Goal: Task Accomplishment & Management: Manage account settings

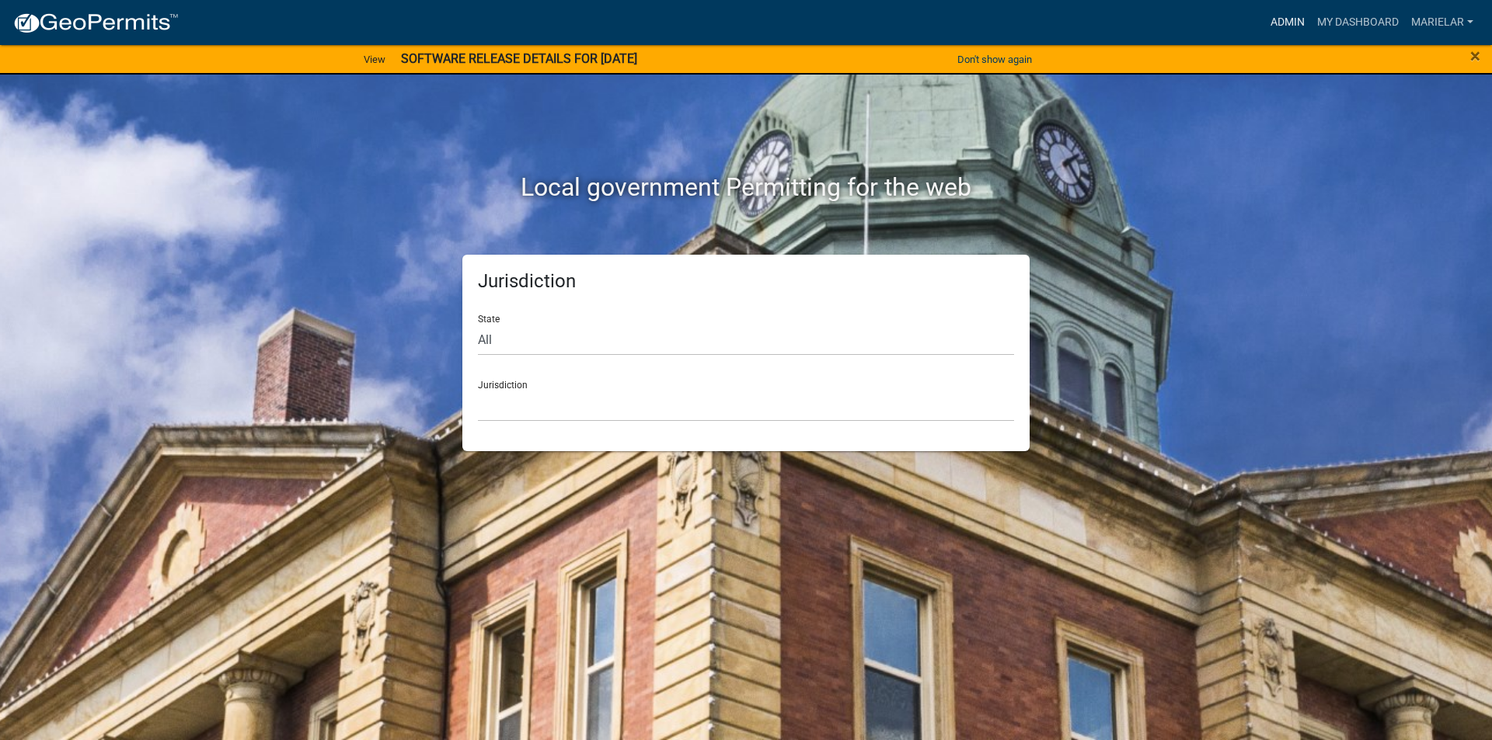
click at [1293, 18] on link "Admin" at bounding box center [1287, 23] width 47 height 30
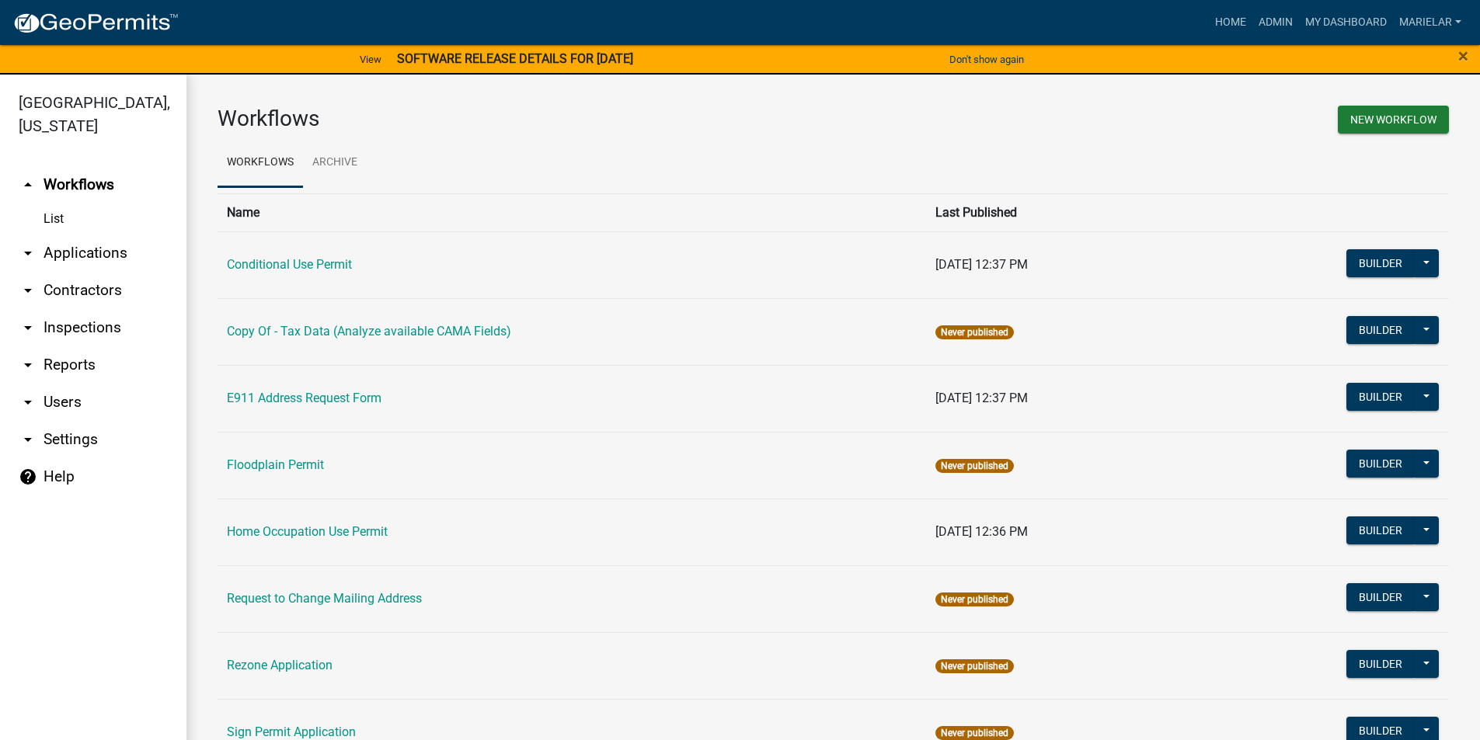
click at [24, 244] on icon "arrow_drop_down" at bounding box center [28, 253] width 19 height 19
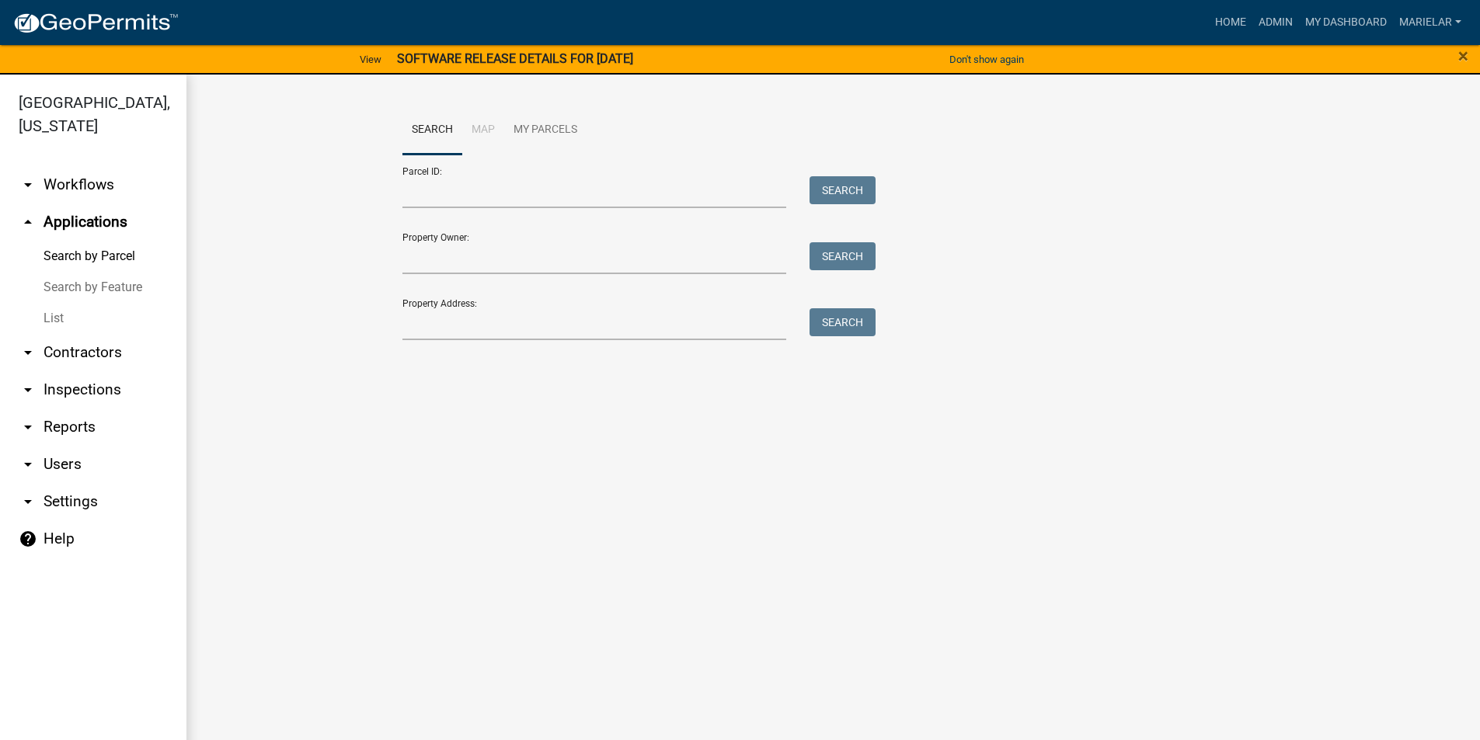
click at [54, 305] on link "List" at bounding box center [93, 318] width 186 height 31
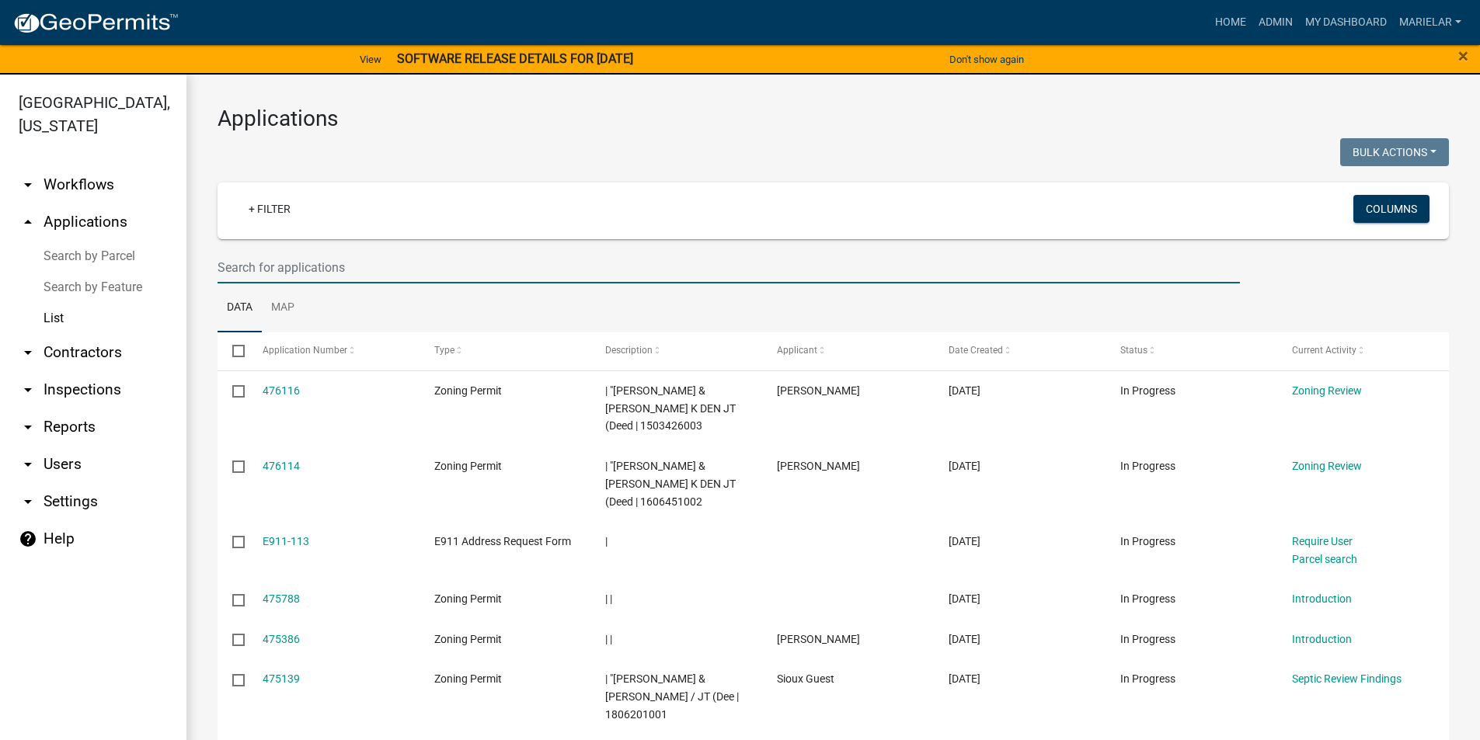
click at [297, 270] on input "text" at bounding box center [729, 268] width 1022 height 32
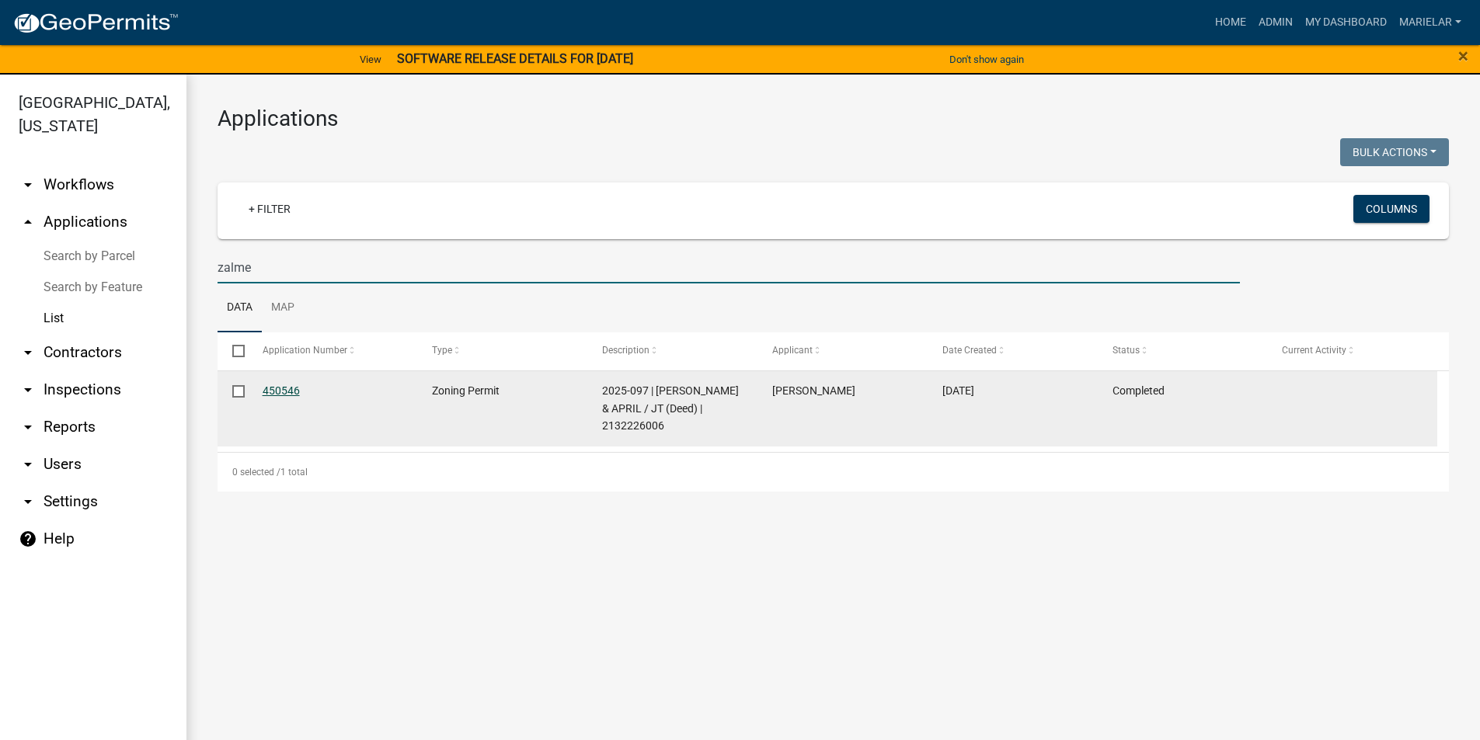
type input "zalme"
click at [268, 388] on link "450546" at bounding box center [281, 391] width 37 height 12
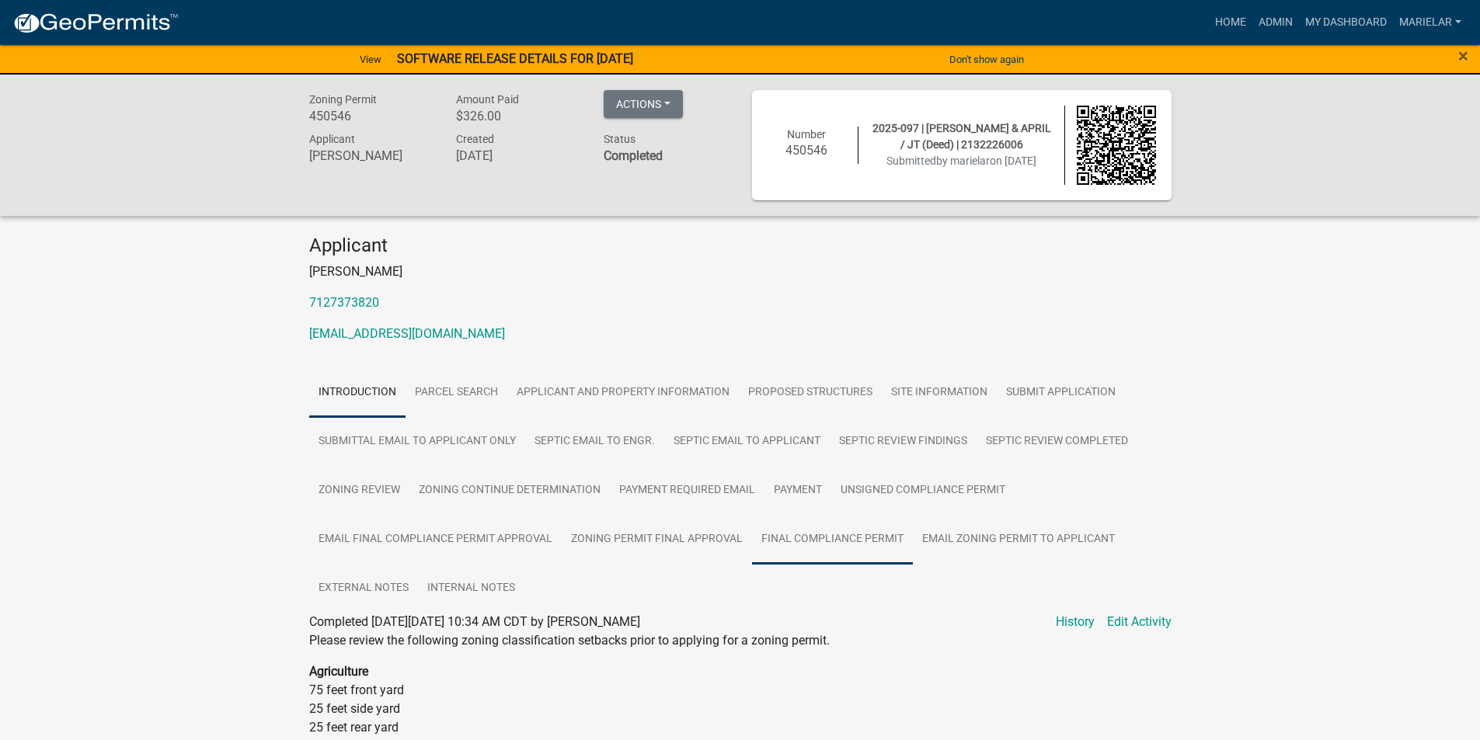
click at [799, 538] on link "Final Compliance Permit" at bounding box center [832, 540] width 161 height 50
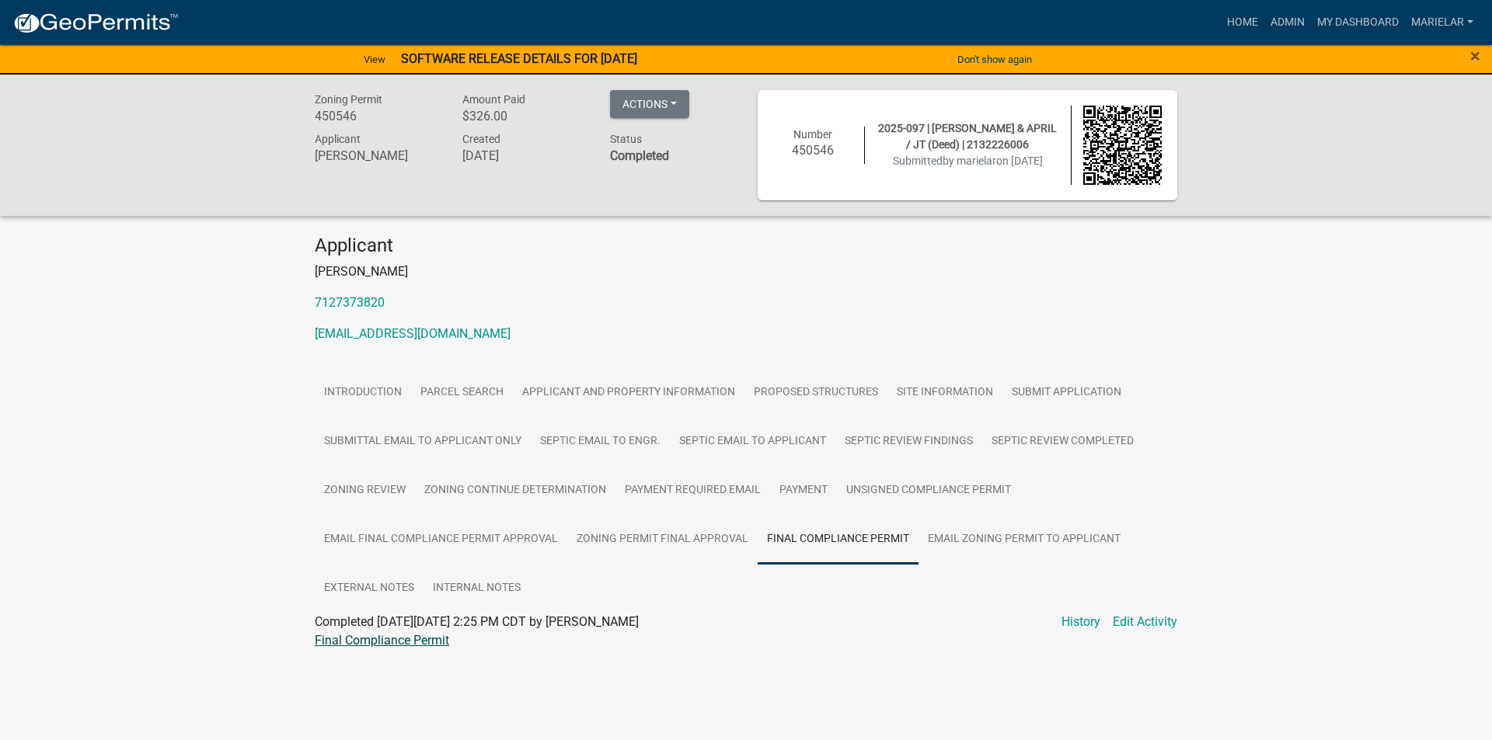
click at [388, 635] on link "Final Compliance Permit" at bounding box center [382, 640] width 134 height 15
click at [1283, 23] on link "Admin" at bounding box center [1287, 23] width 47 height 30
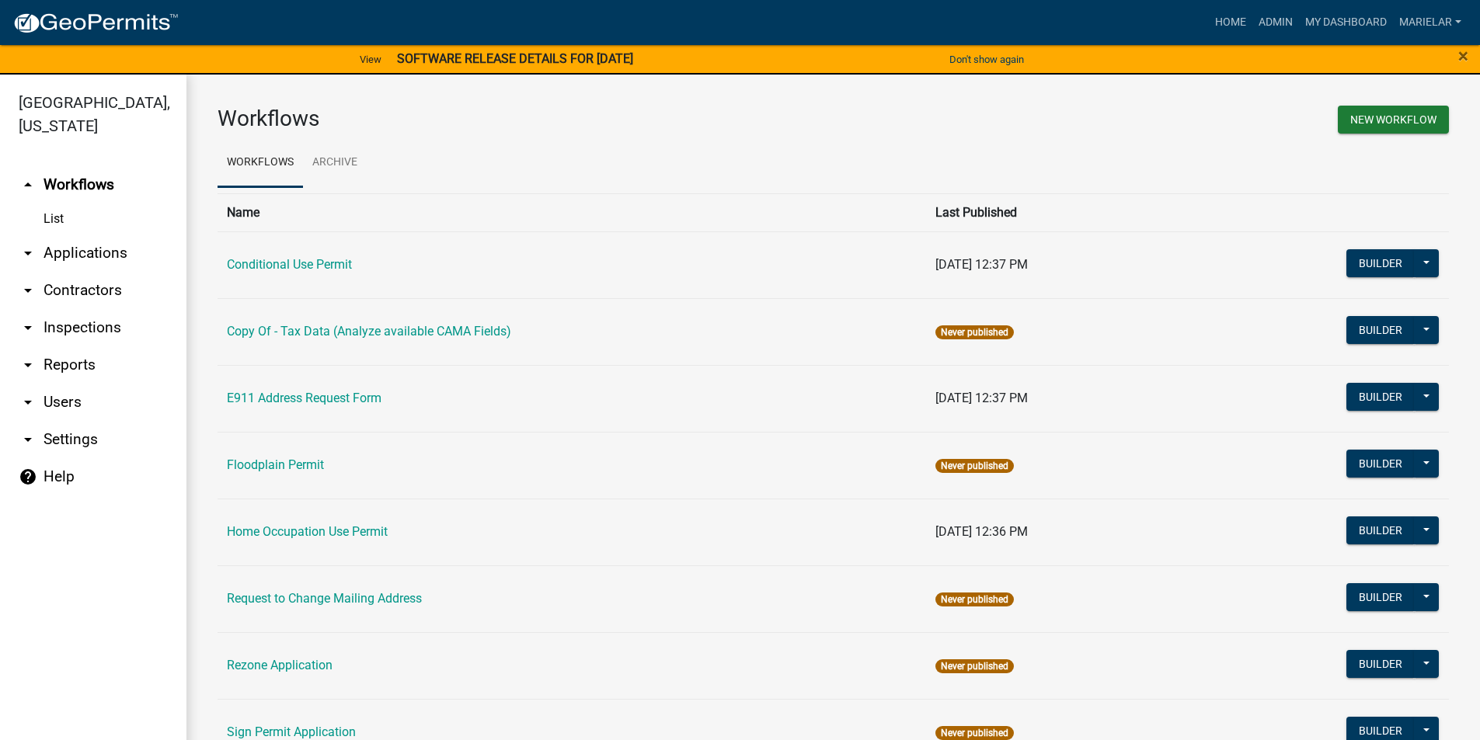
click at [28, 244] on icon "arrow_drop_down" at bounding box center [28, 253] width 19 height 19
click at [0, 0] on link "Search by Parcel" at bounding box center [0, 0] width 0 height 0
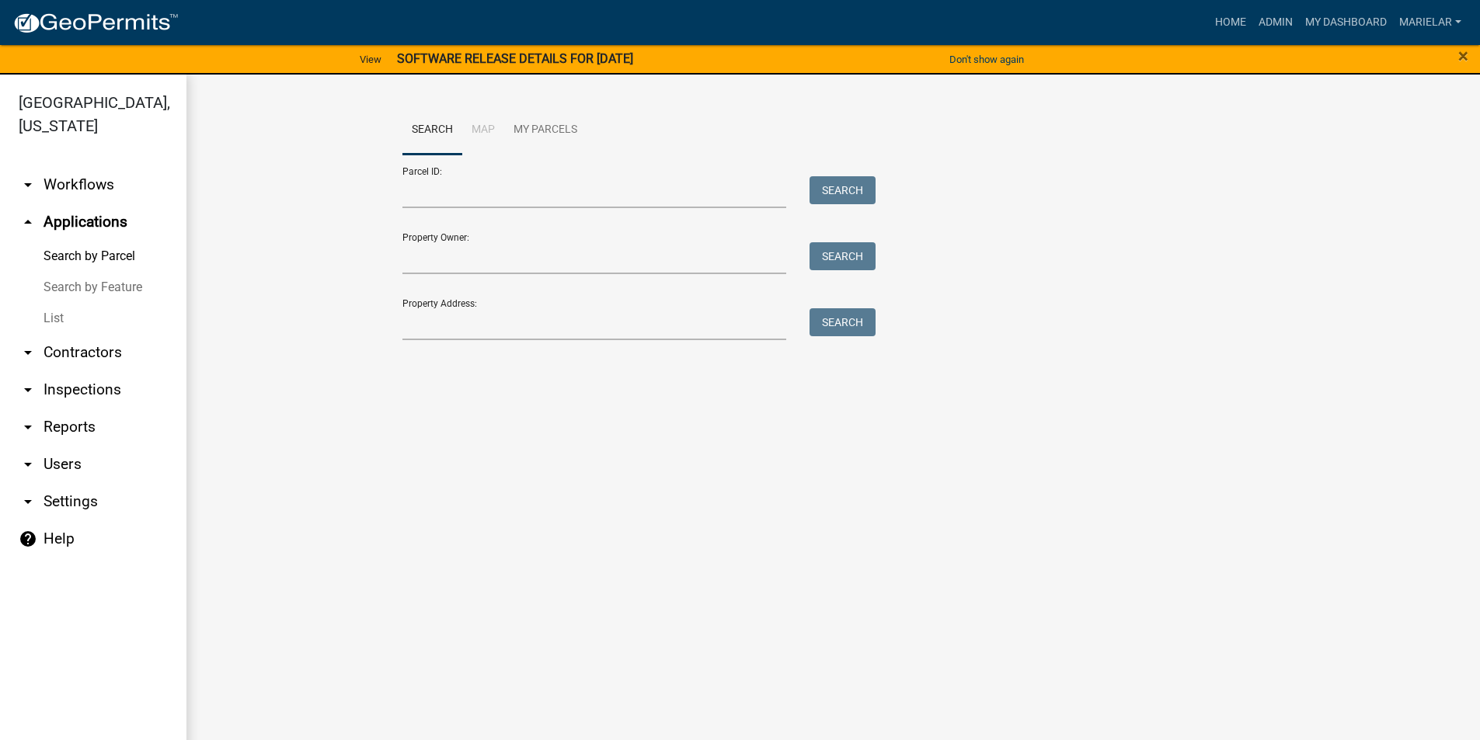
click at [44, 303] on link "List" at bounding box center [93, 318] width 186 height 31
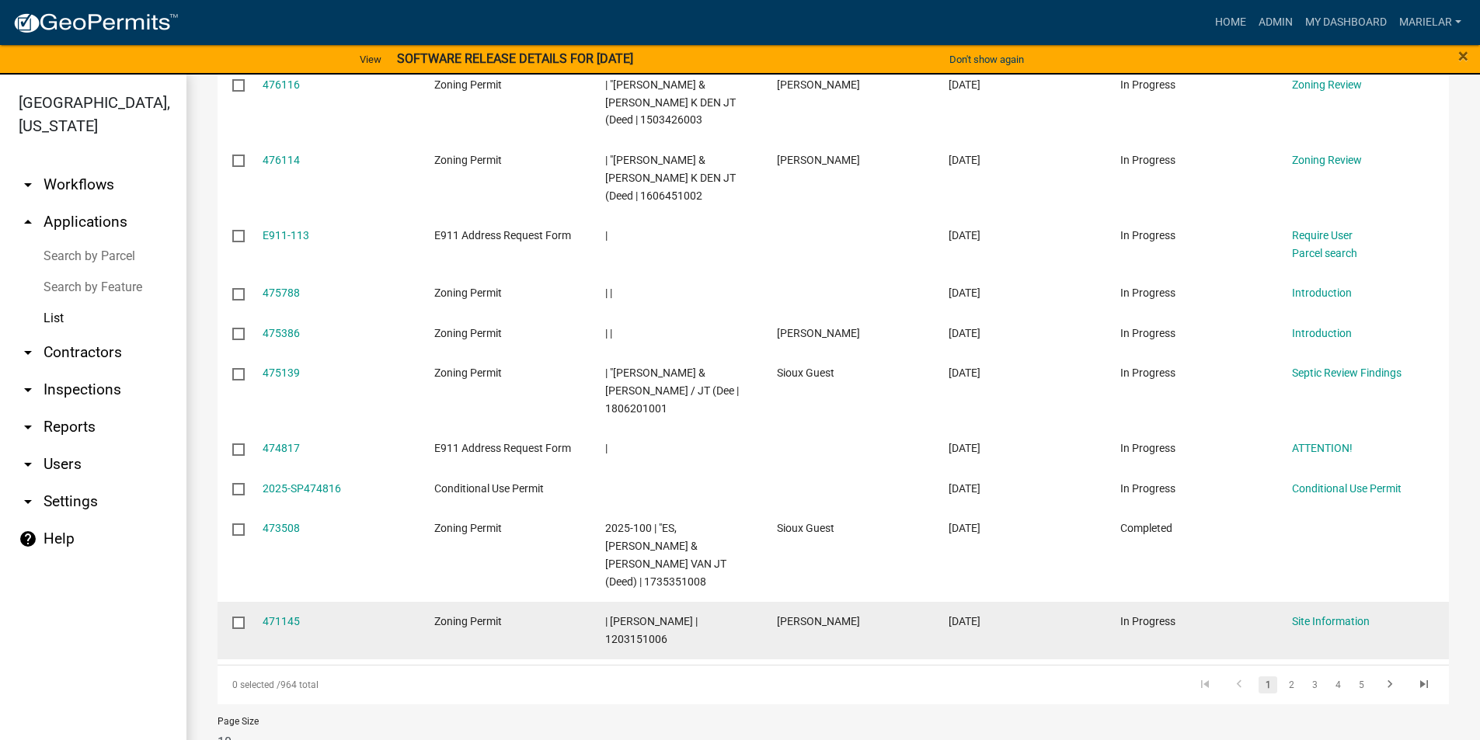
scroll to position [314, 0]
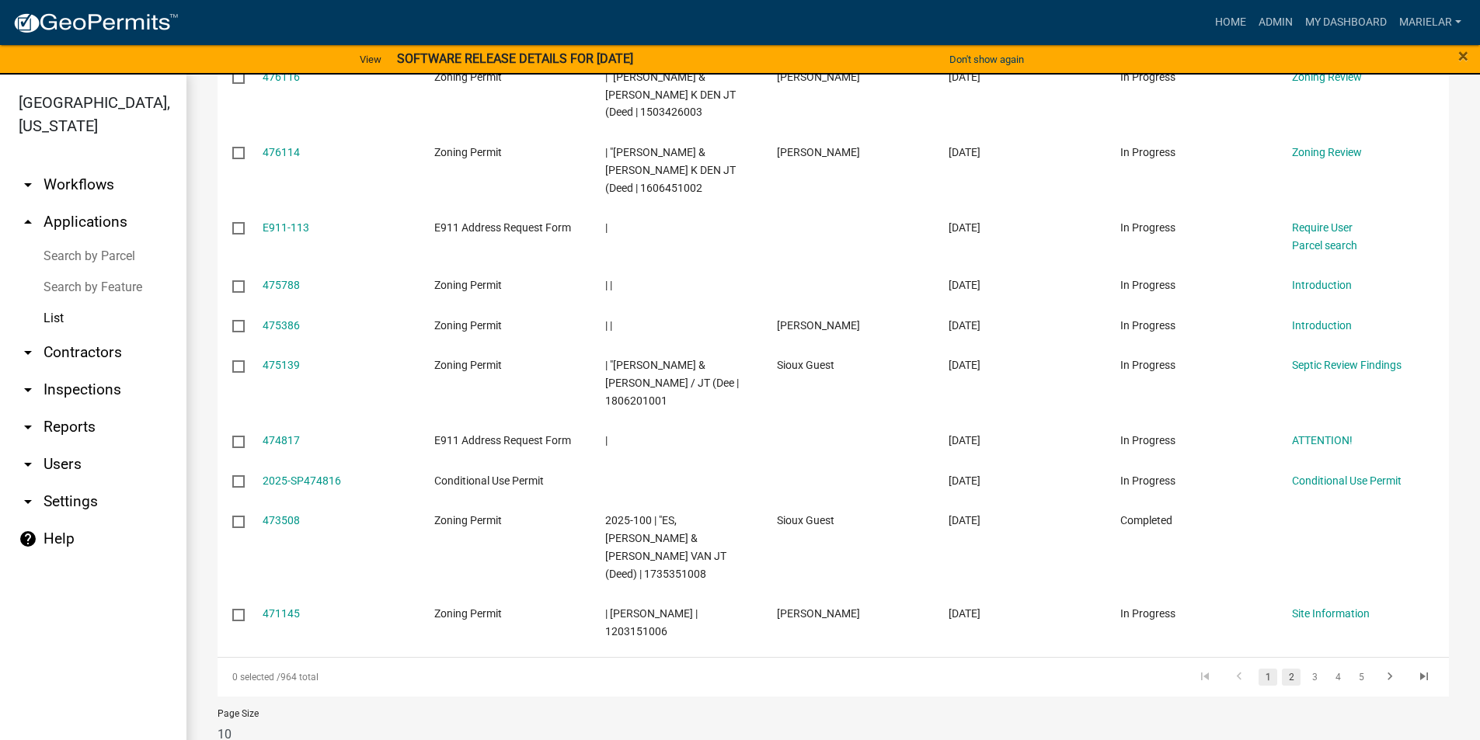
click at [1282, 669] on link "2" at bounding box center [1291, 677] width 19 height 17
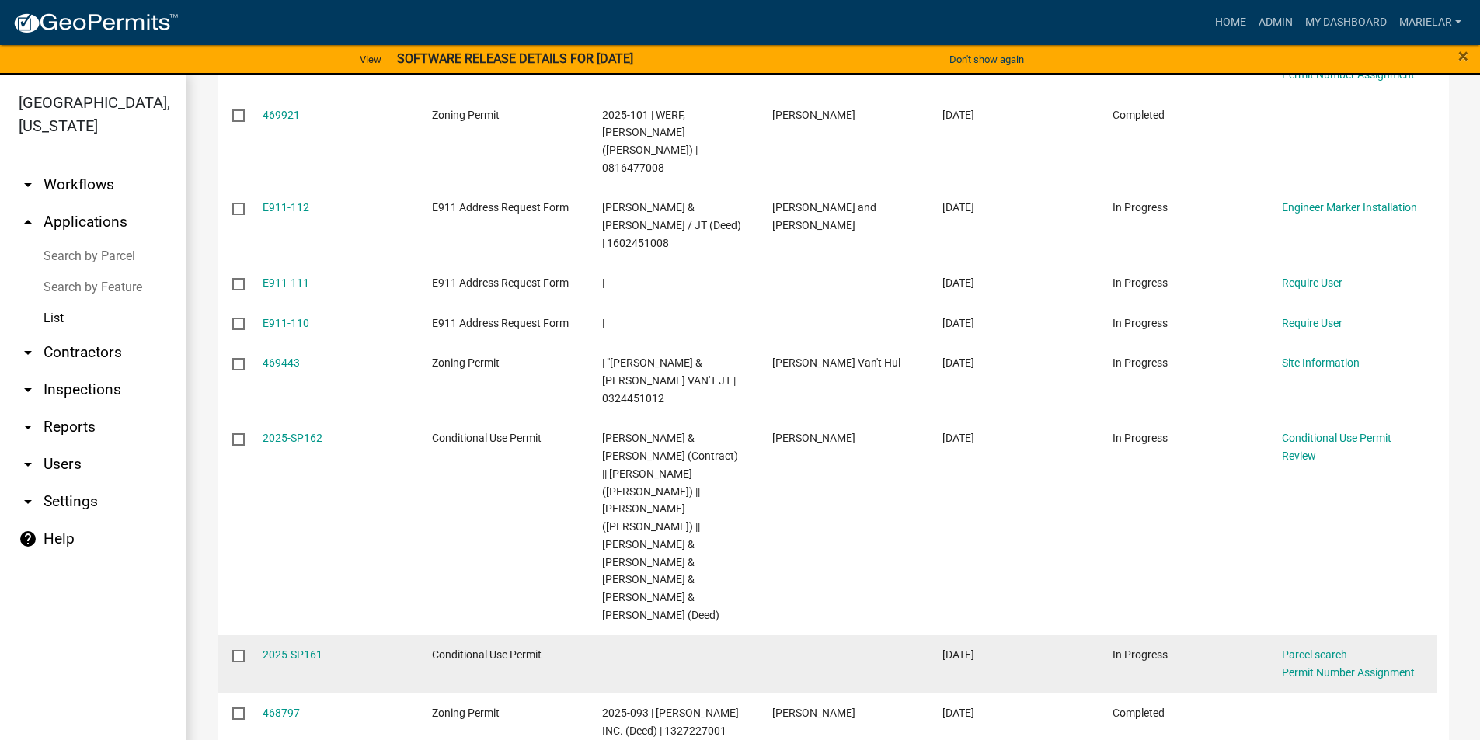
scroll to position [437, 0]
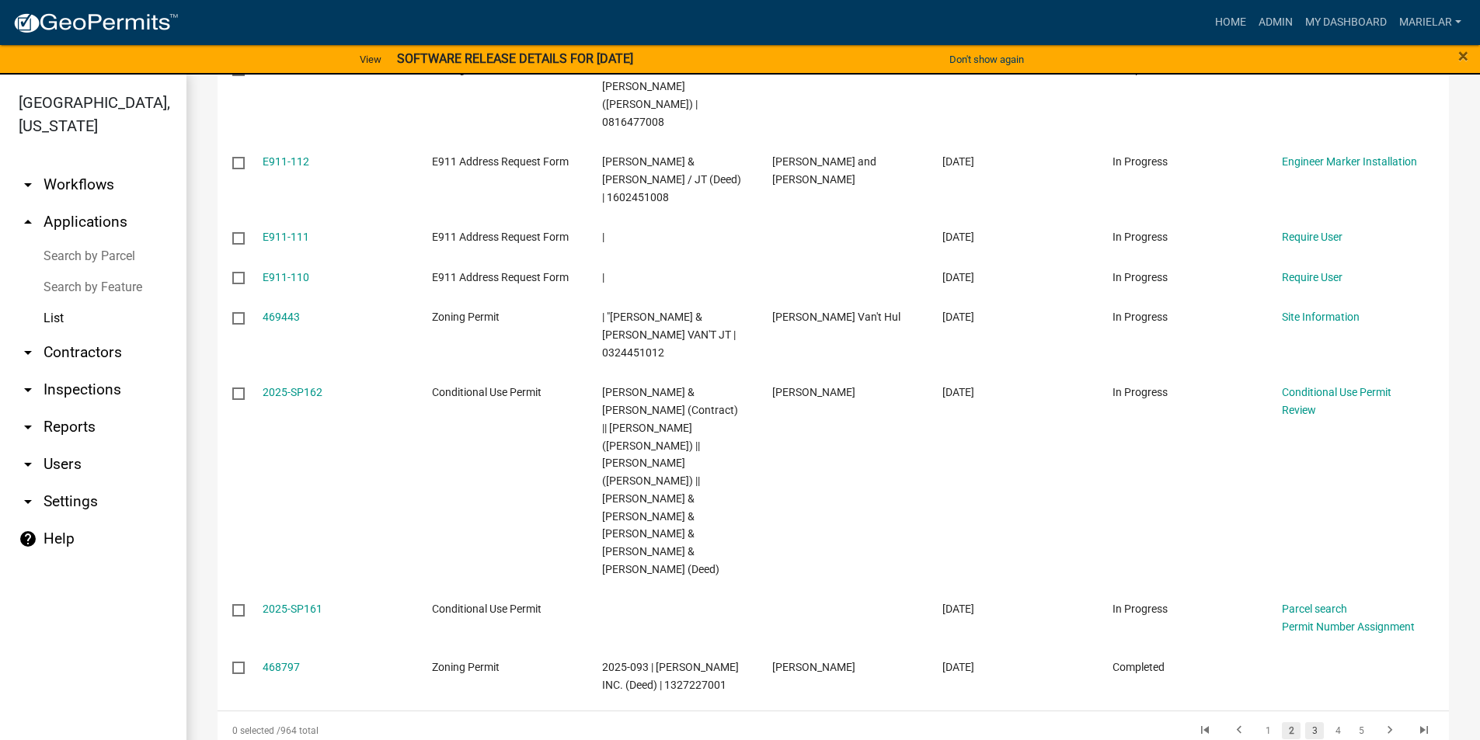
click at [1305, 722] on link "3" at bounding box center [1314, 730] width 19 height 17
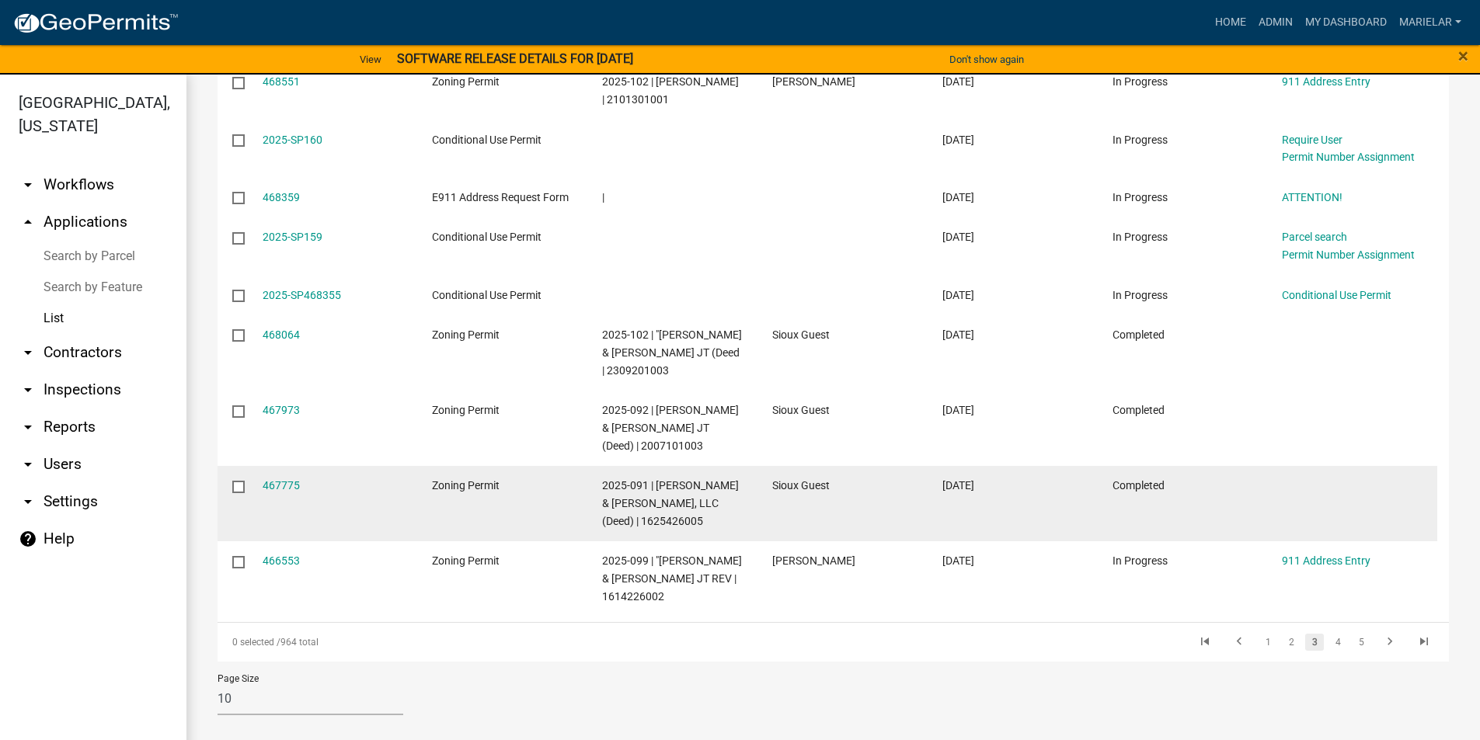
scroll to position [134, 0]
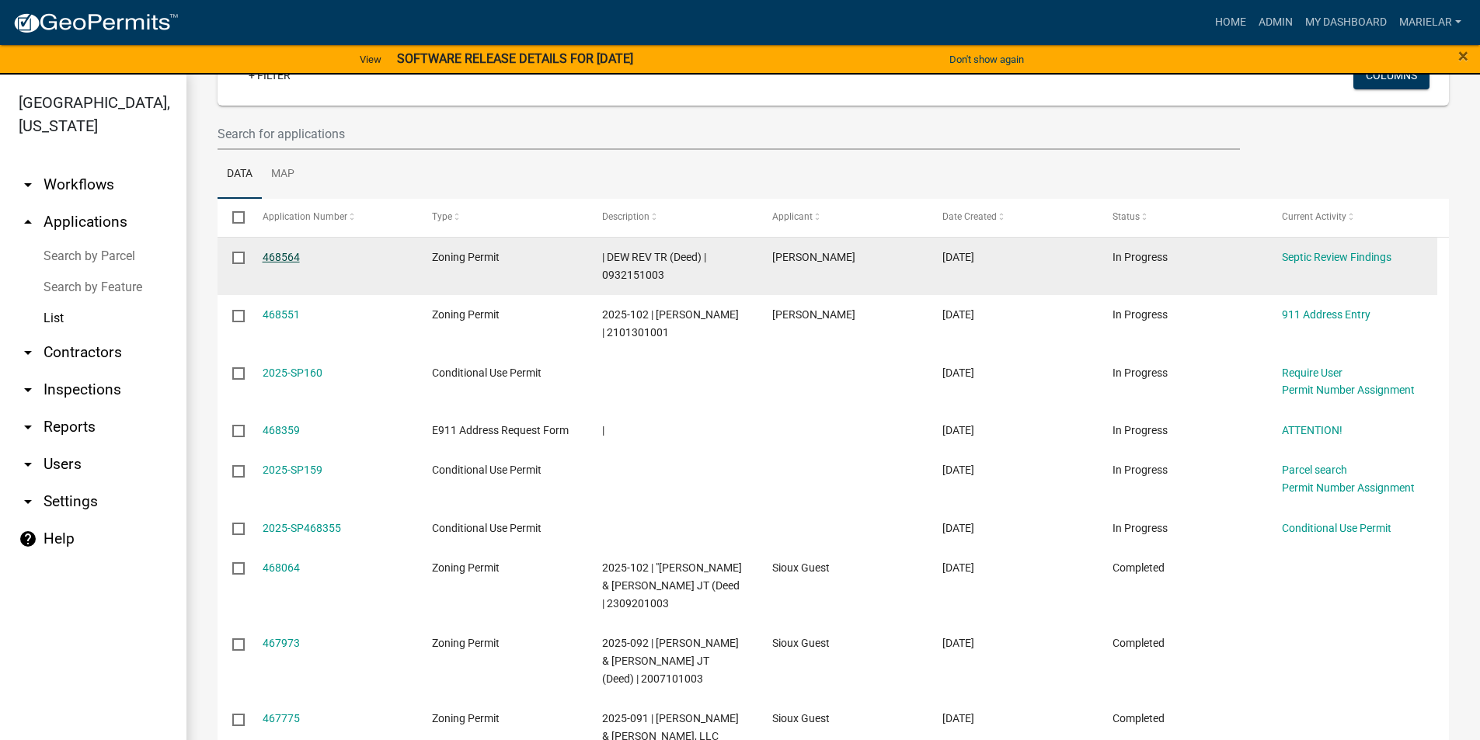
click at [277, 256] on link "468564" at bounding box center [281, 257] width 37 height 12
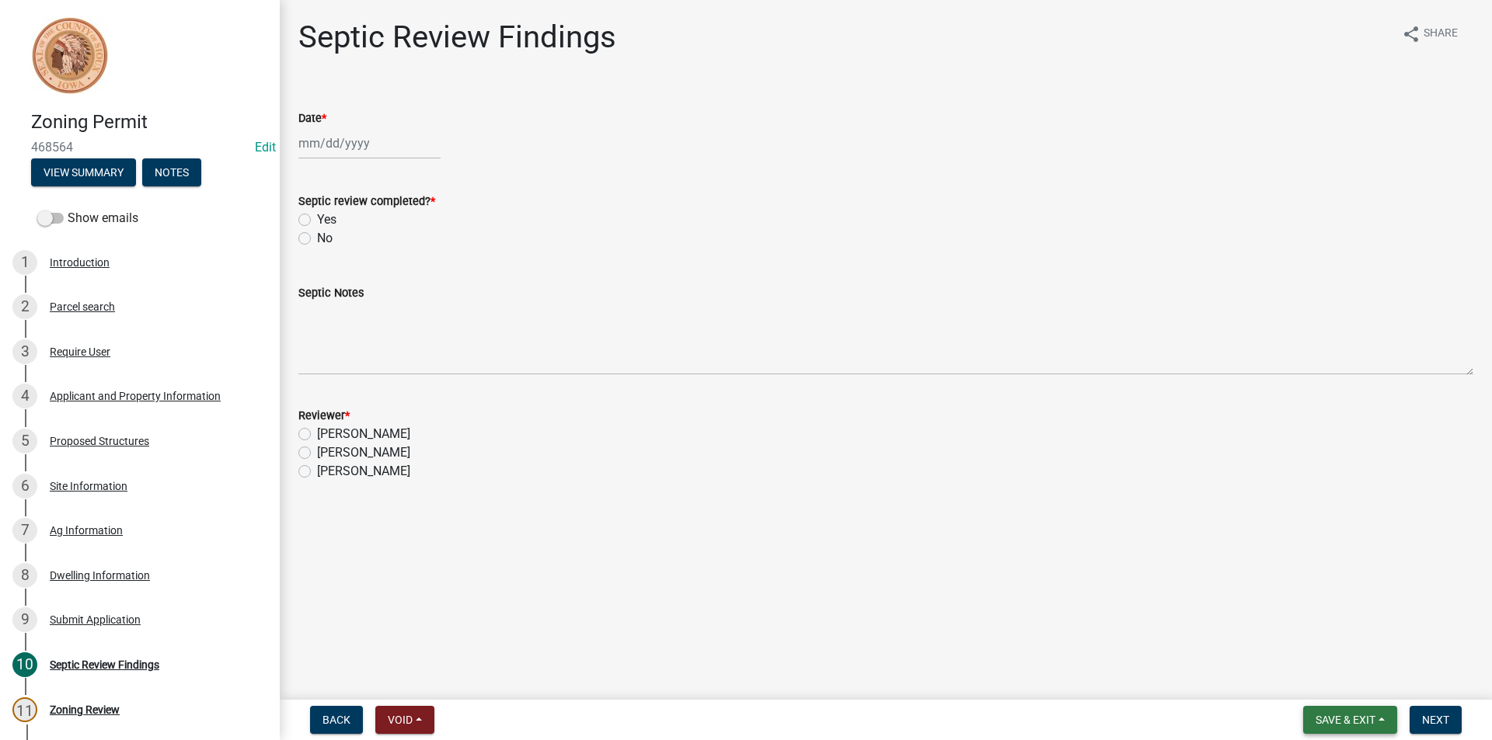
click at [1342, 719] on span "Save & Exit" at bounding box center [1345, 720] width 60 height 12
click at [1346, 687] on button "Save & Exit" at bounding box center [1334, 679] width 124 height 37
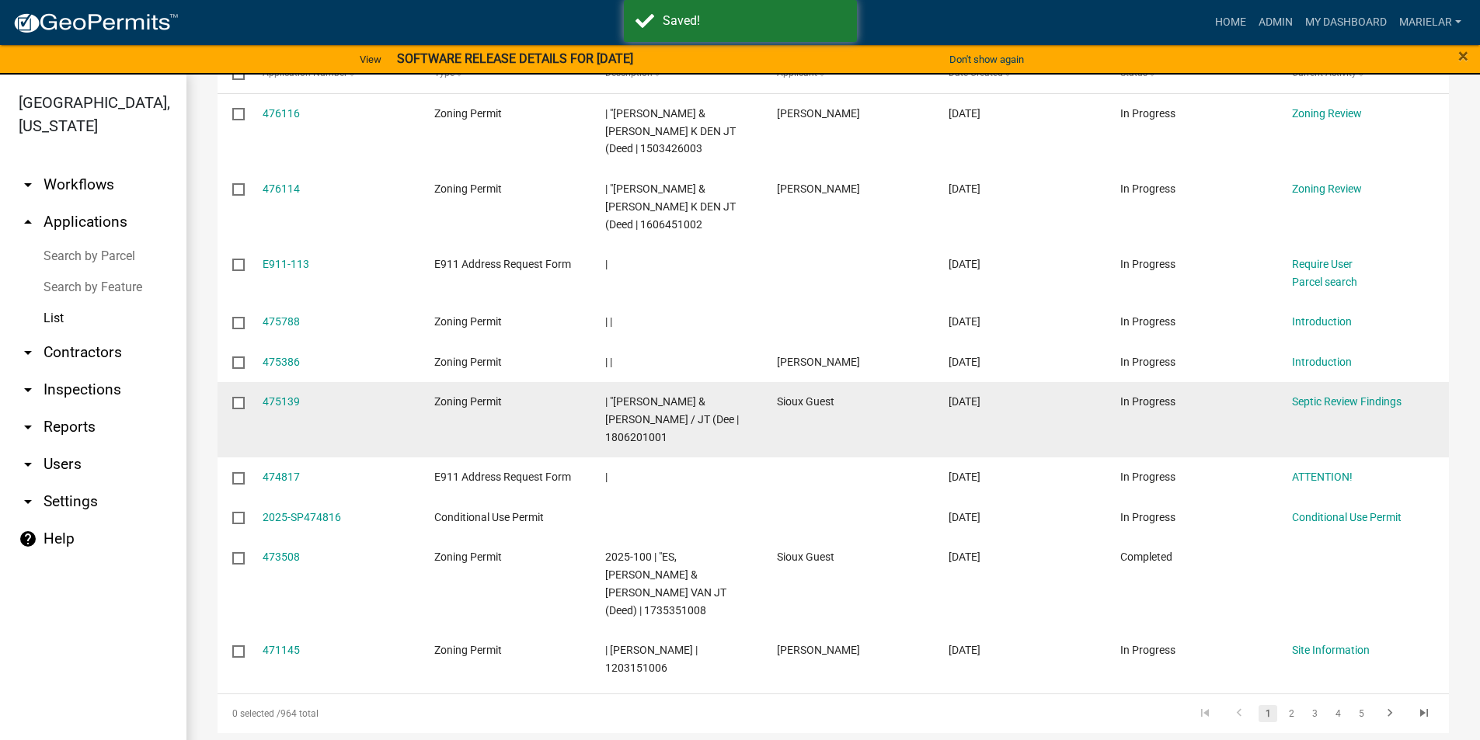
scroll to position [314, 0]
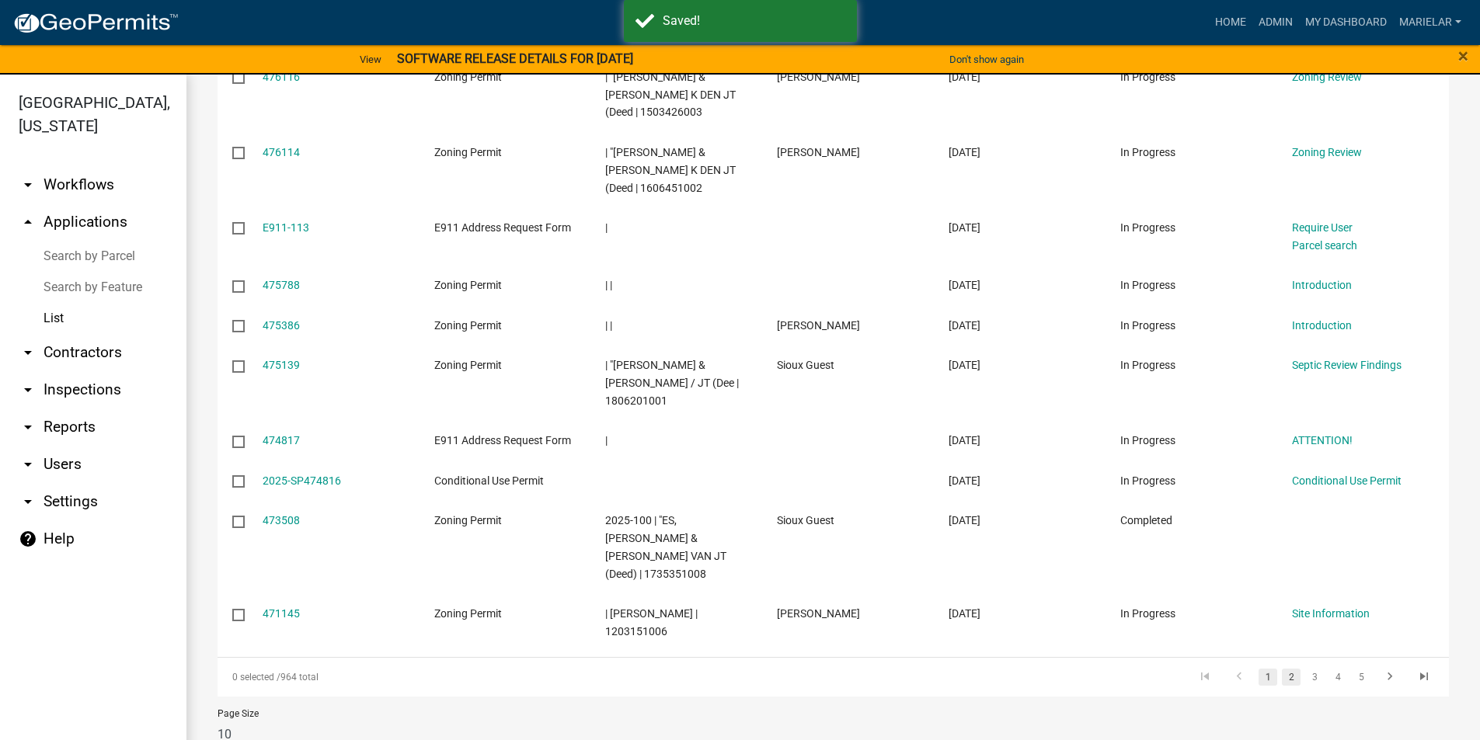
click at [1282, 669] on link "2" at bounding box center [1291, 677] width 19 height 17
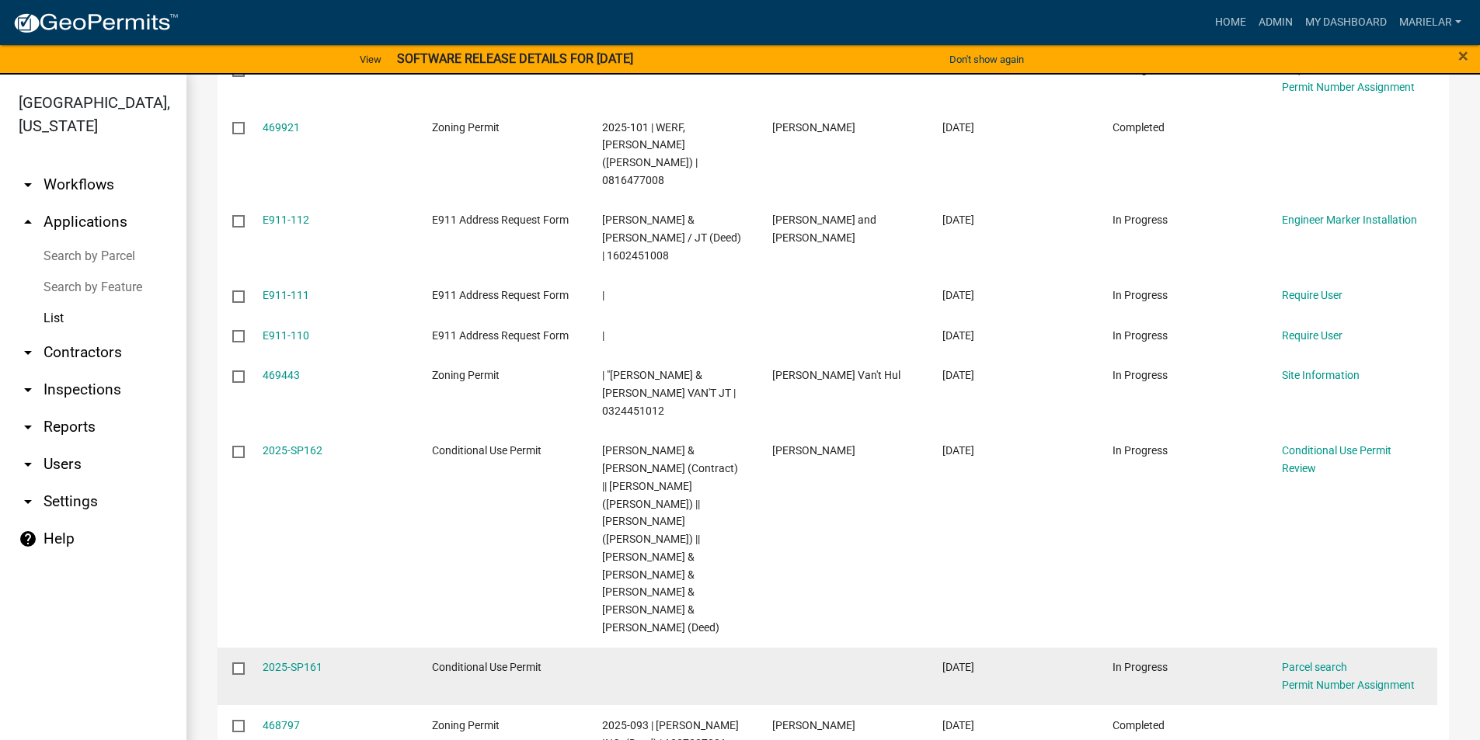
scroll to position [437, 0]
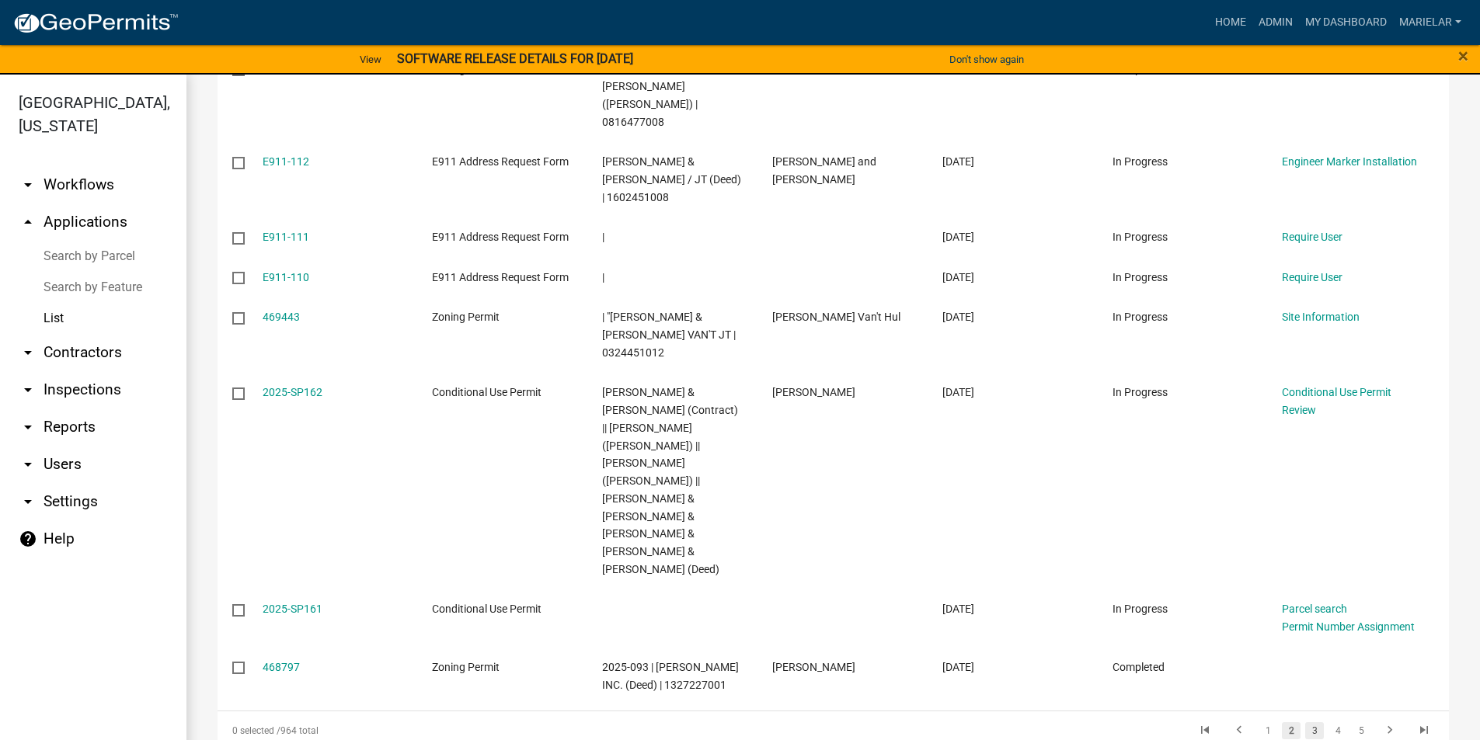
click at [1305, 722] on link "3" at bounding box center [1314, 730] width 19 height 17
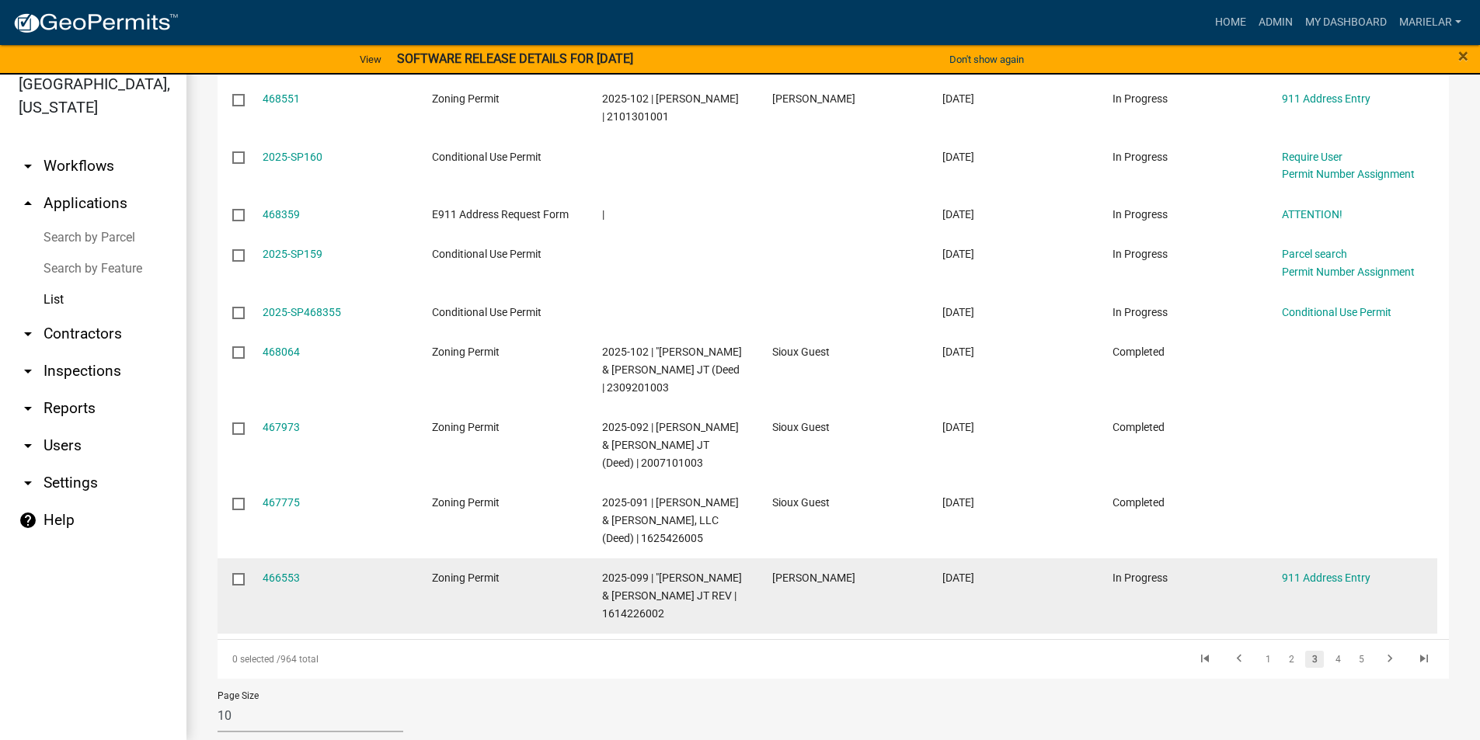
scroll to position [367, 0]
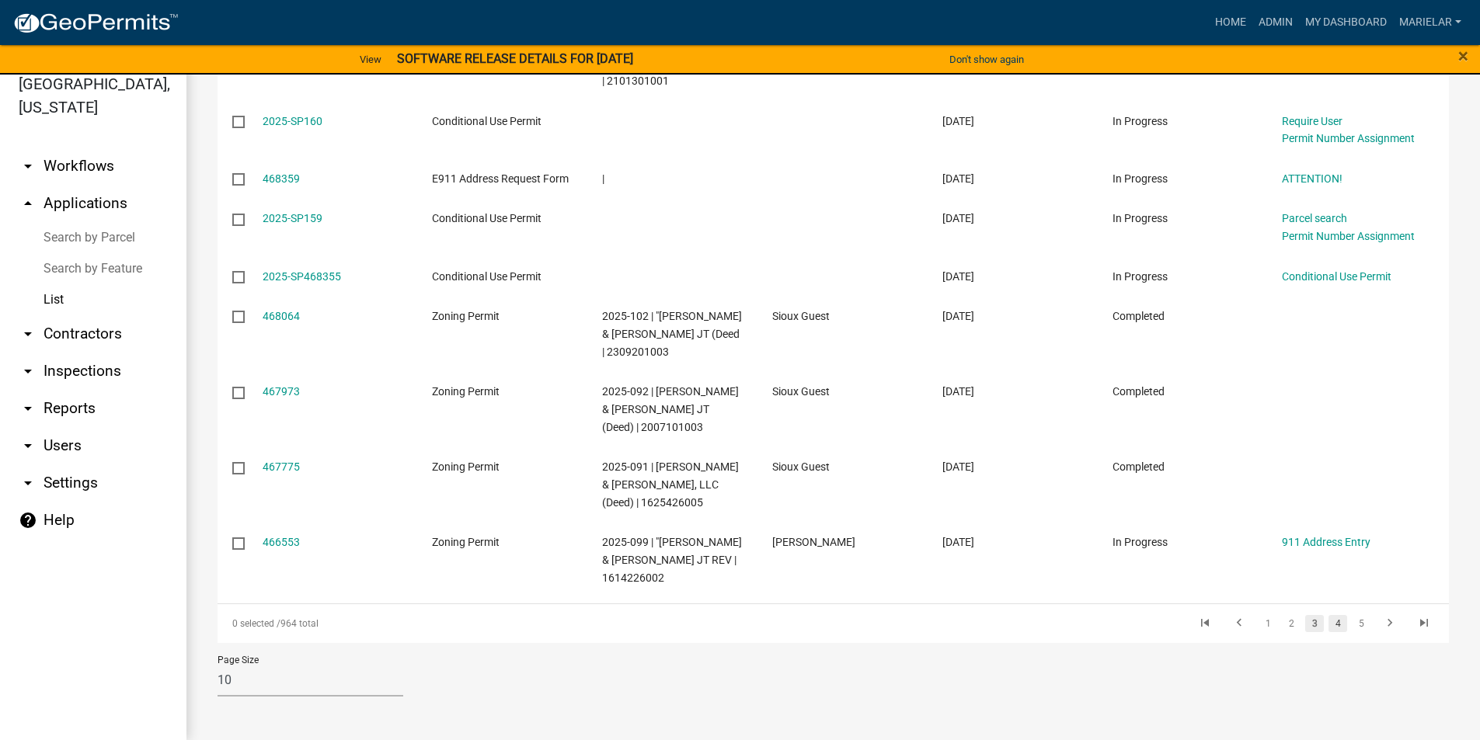
click at [1328, 625] on link "4" at bounding box center [1337, 623] width 19 height 17
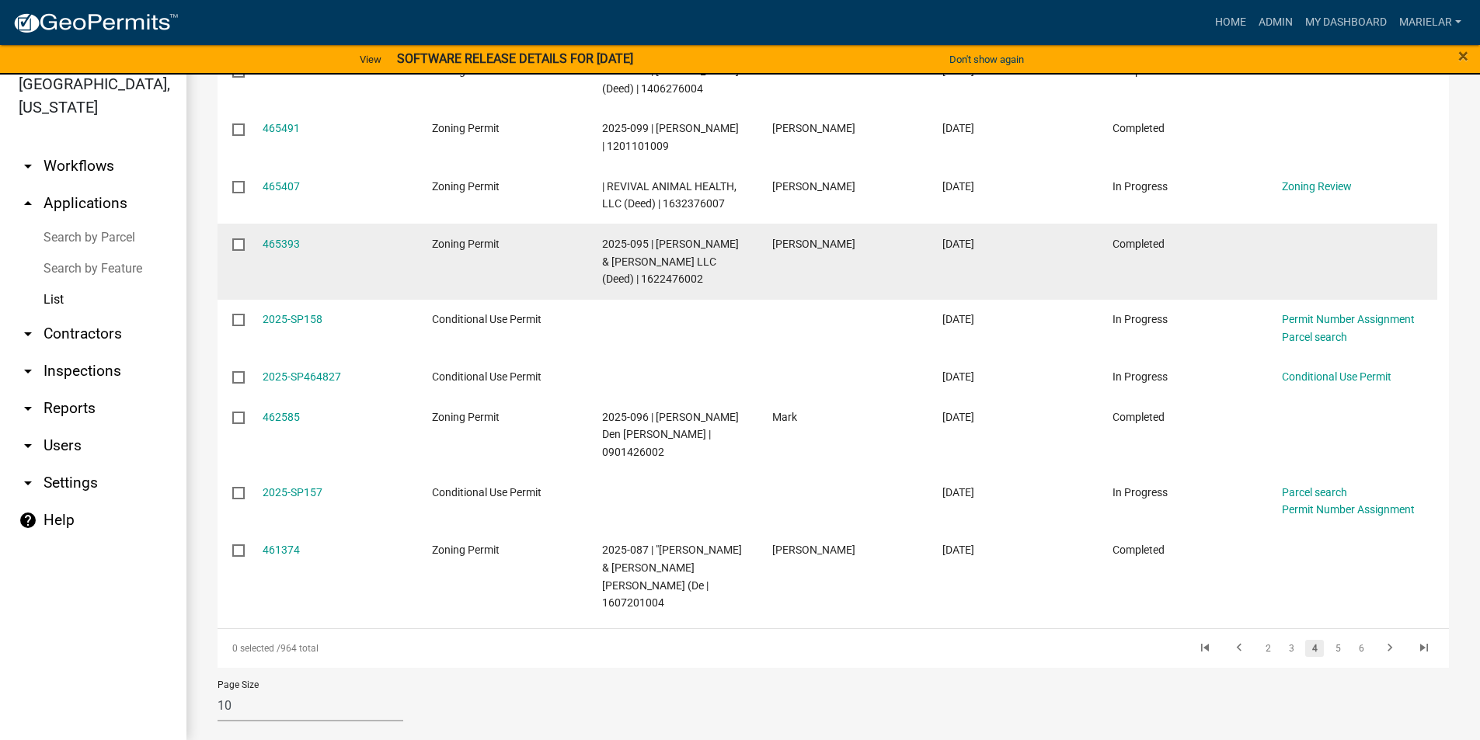
scroll to position [385, 0]
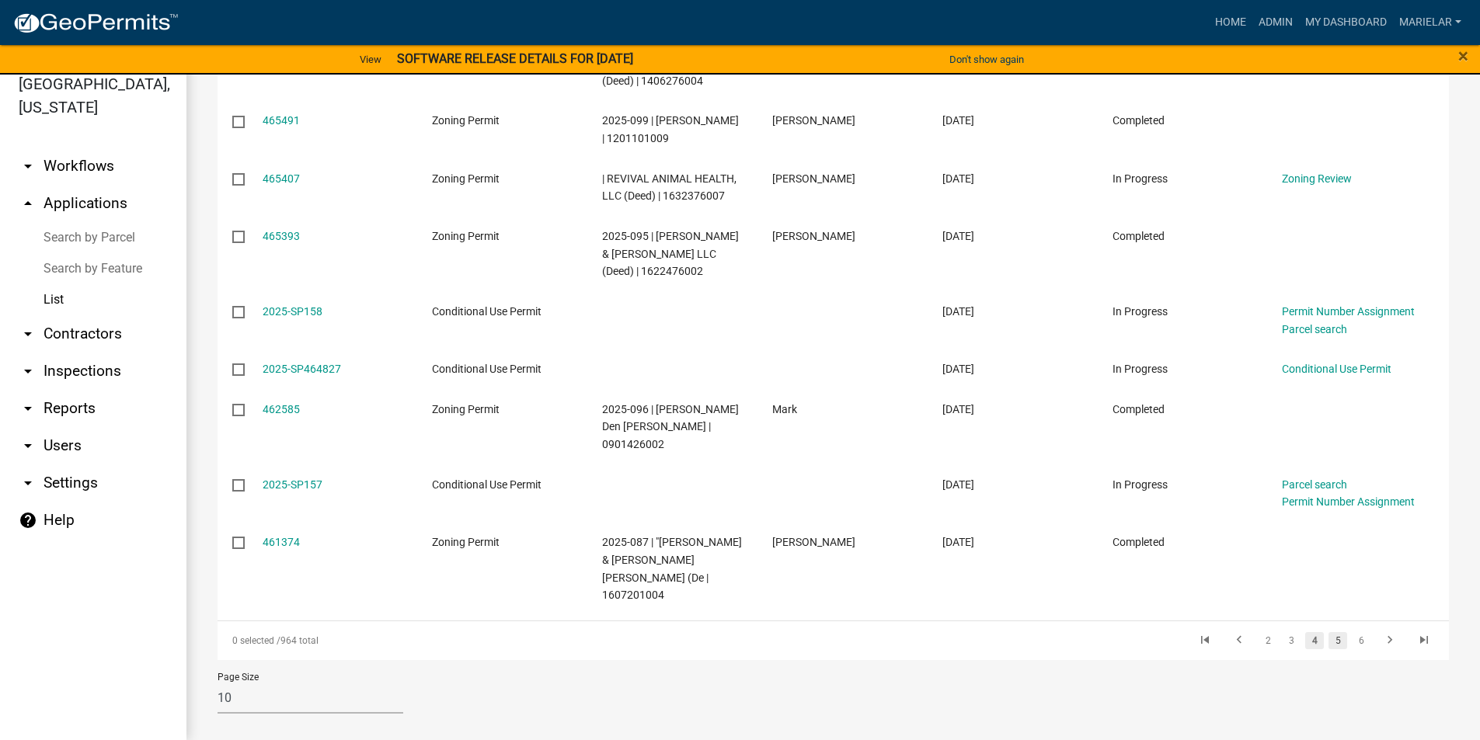
click at [1328, 632] on link "5" at bounding box center [1337, 640] width 19 height 17
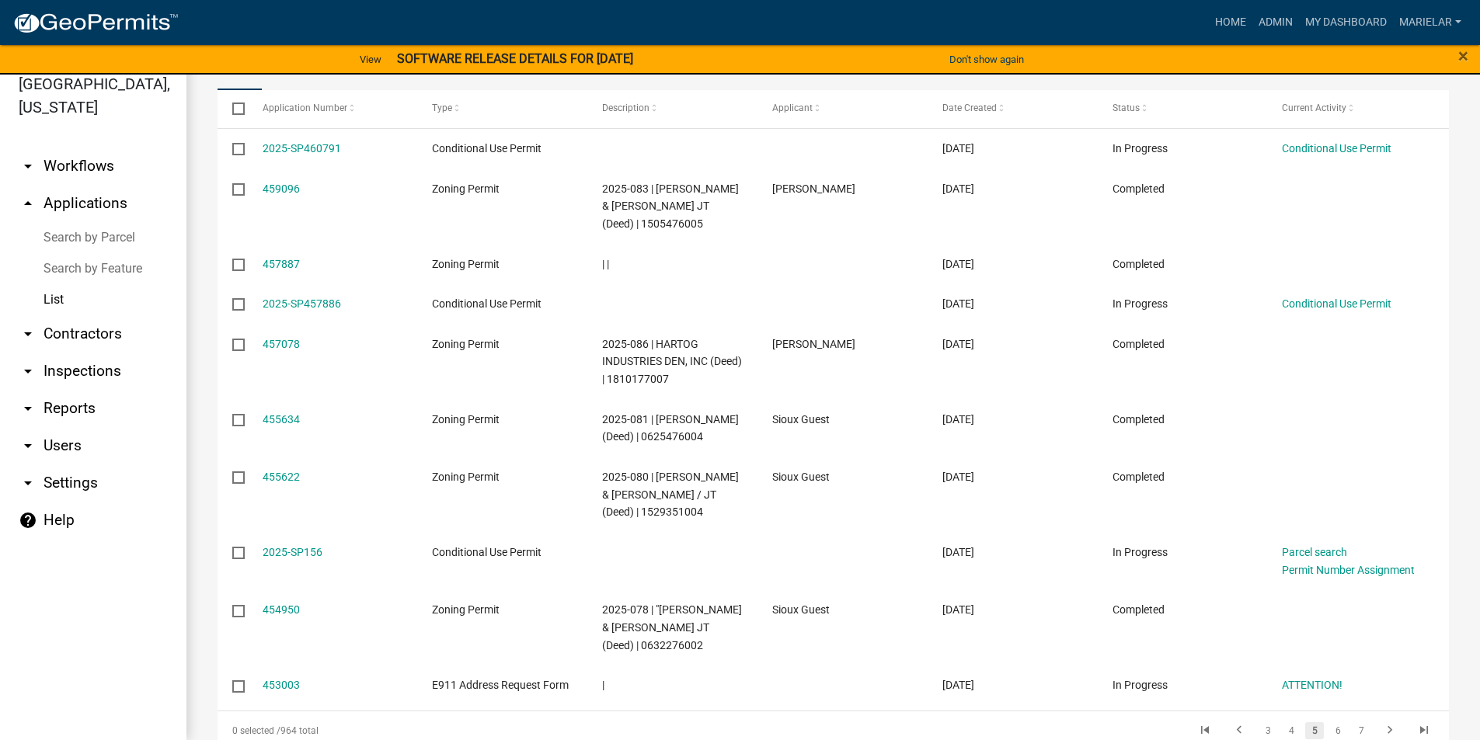
scroll to position [349, 0]
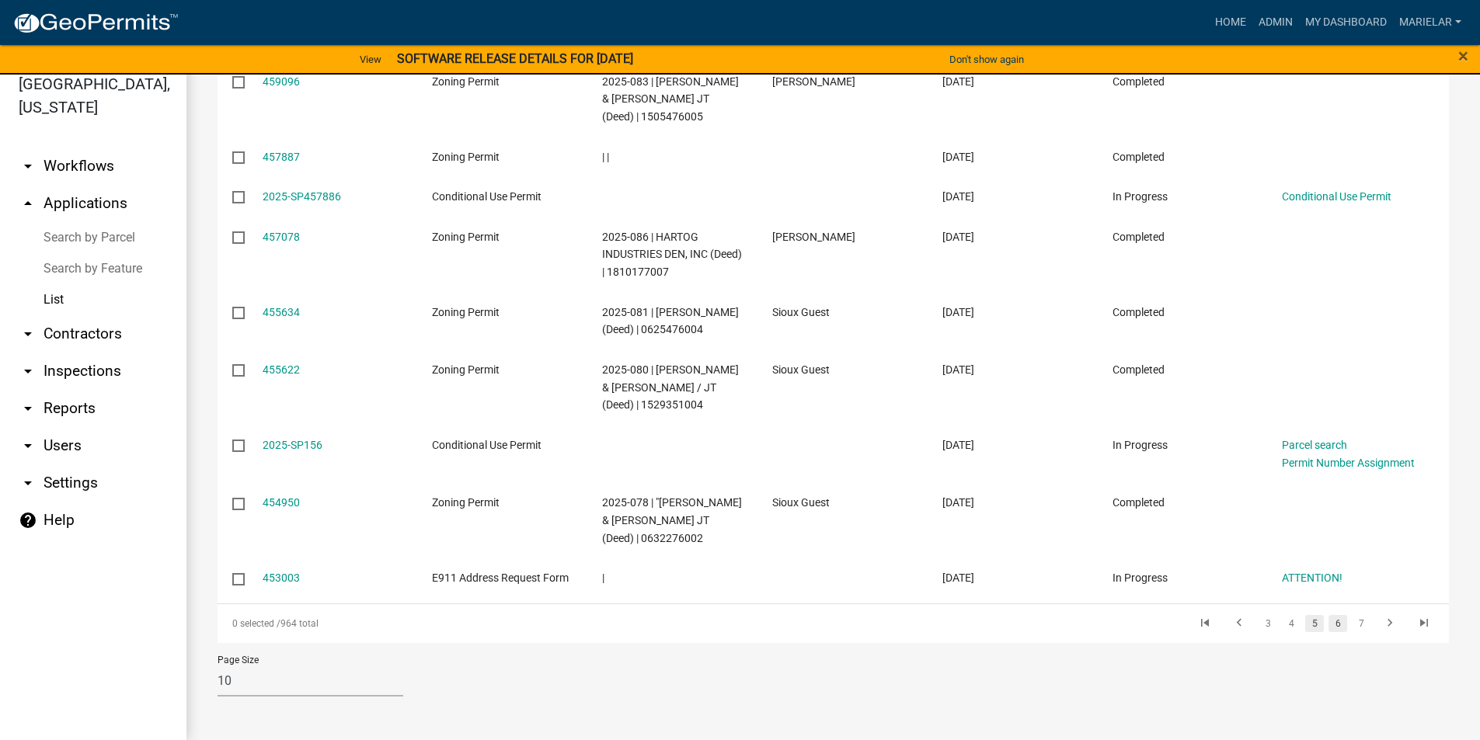
click at [1328, 621] on link "6" at bounding box center [1337, 623] width 19 height 17
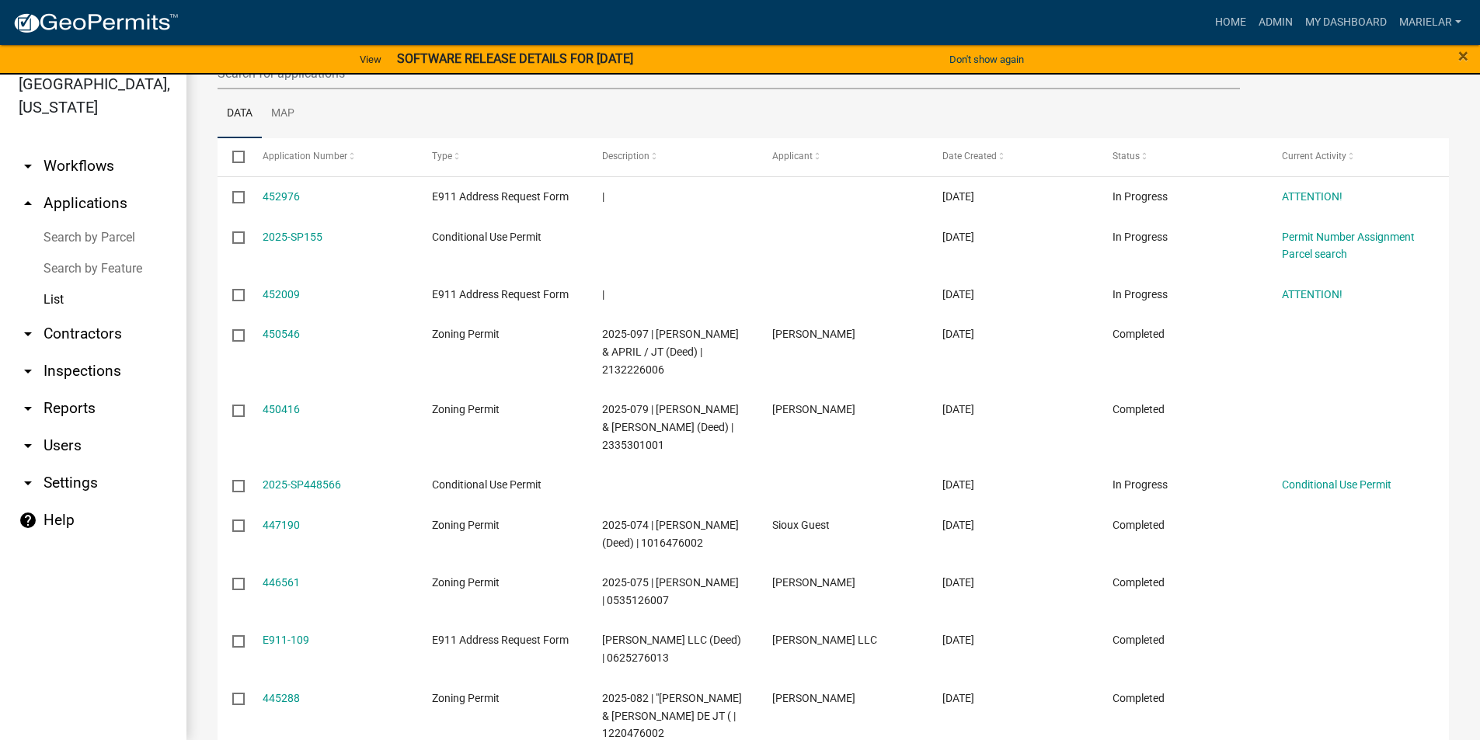
scroll to position [331, 0]
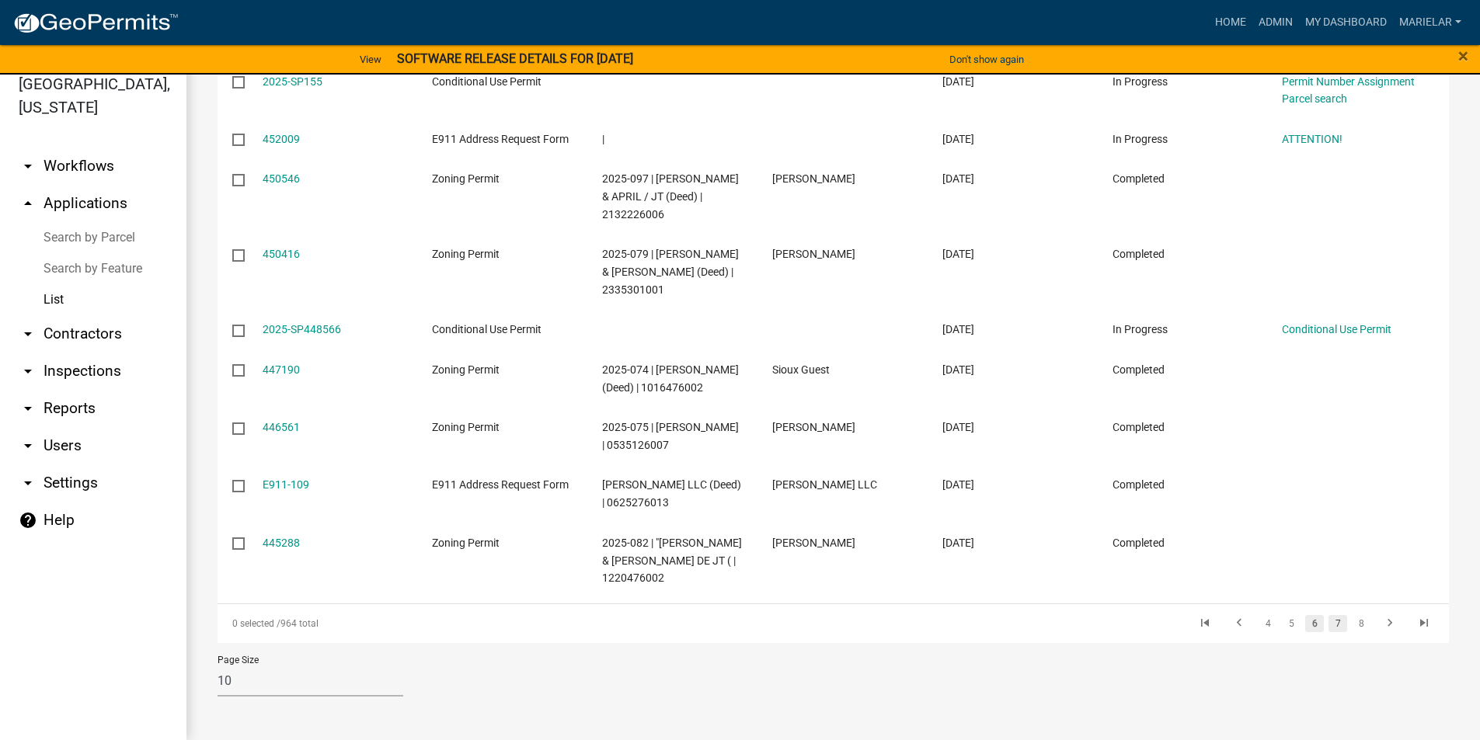
click at [1328, 625] on link "7" at bounding box center [1337, 623] width 19 height 17
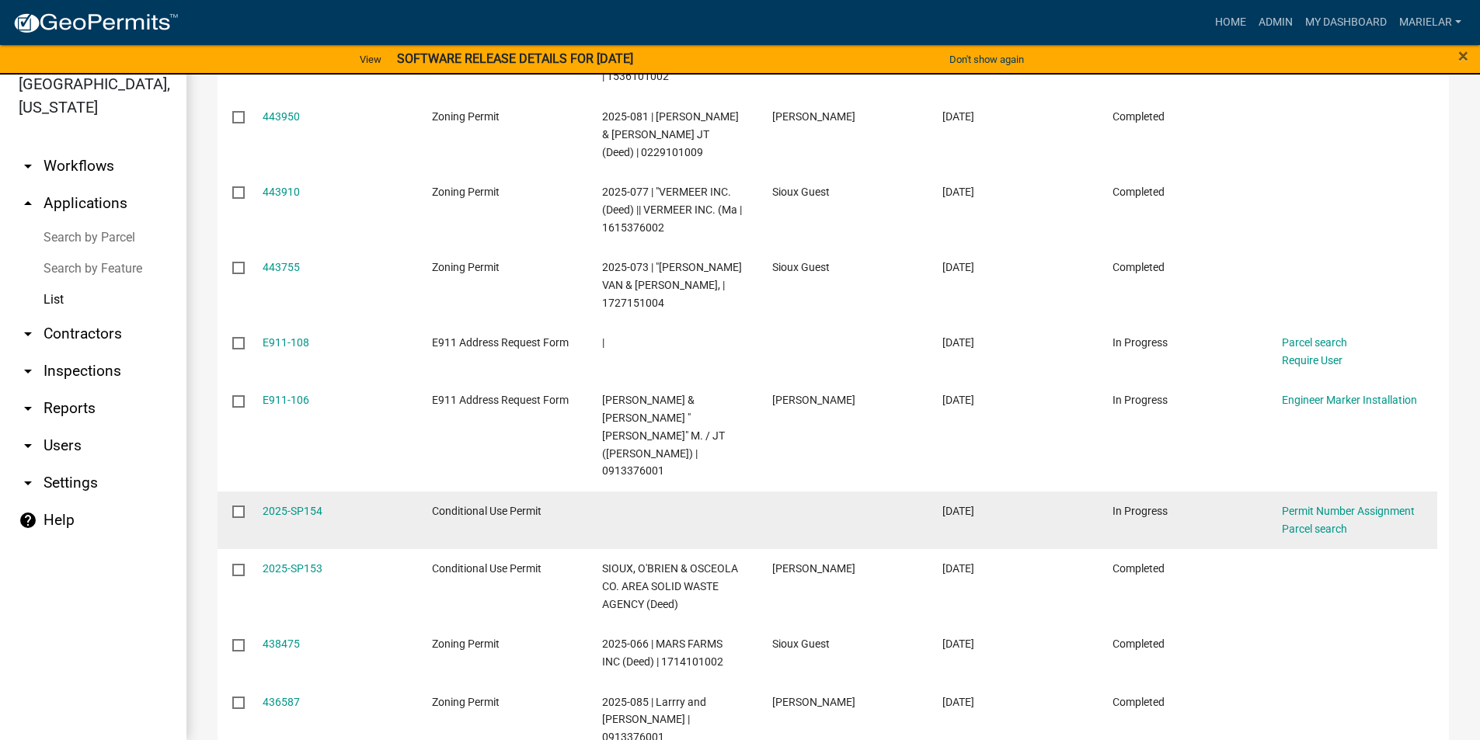
scroll to position [437, 0]
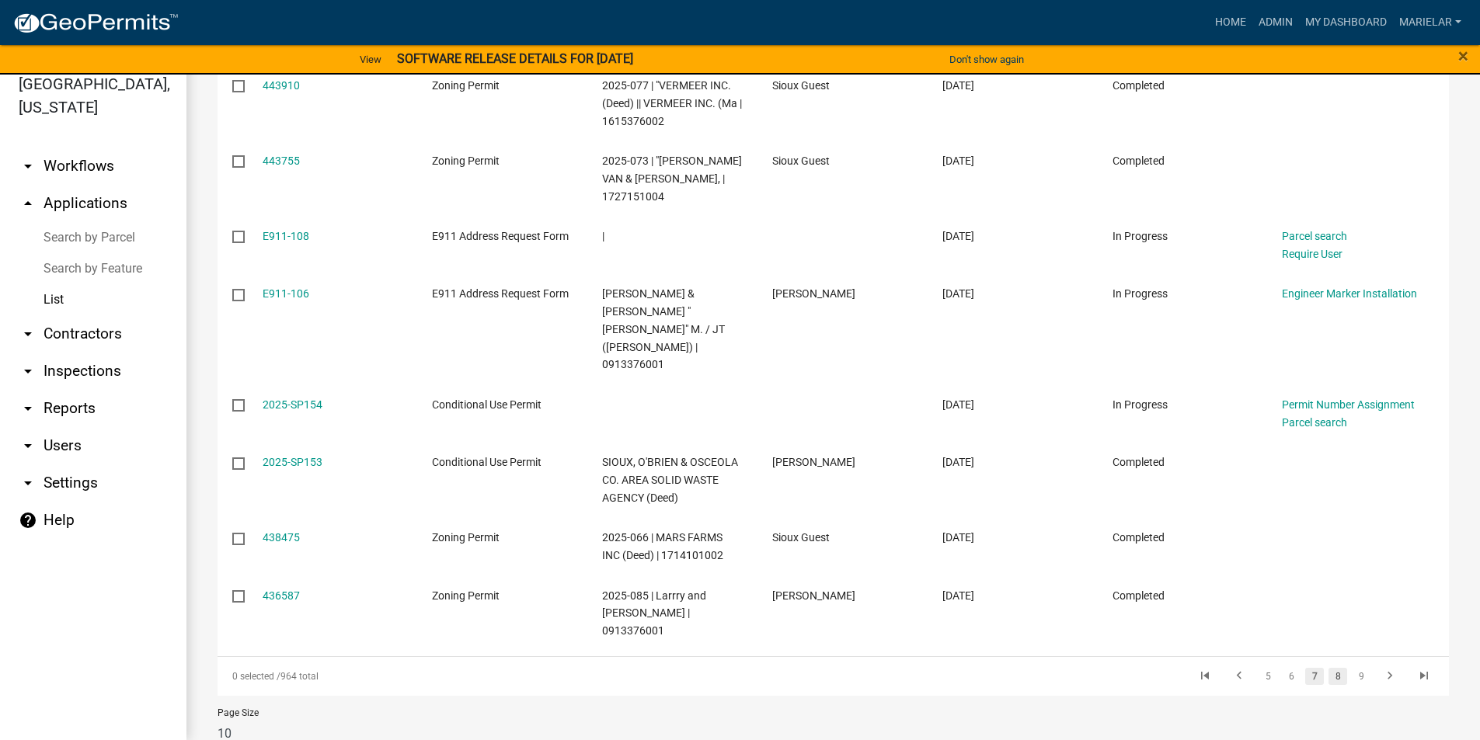
click at [1328, 668] on link "8" at bounding box center [1337, 676] width 19 height 17
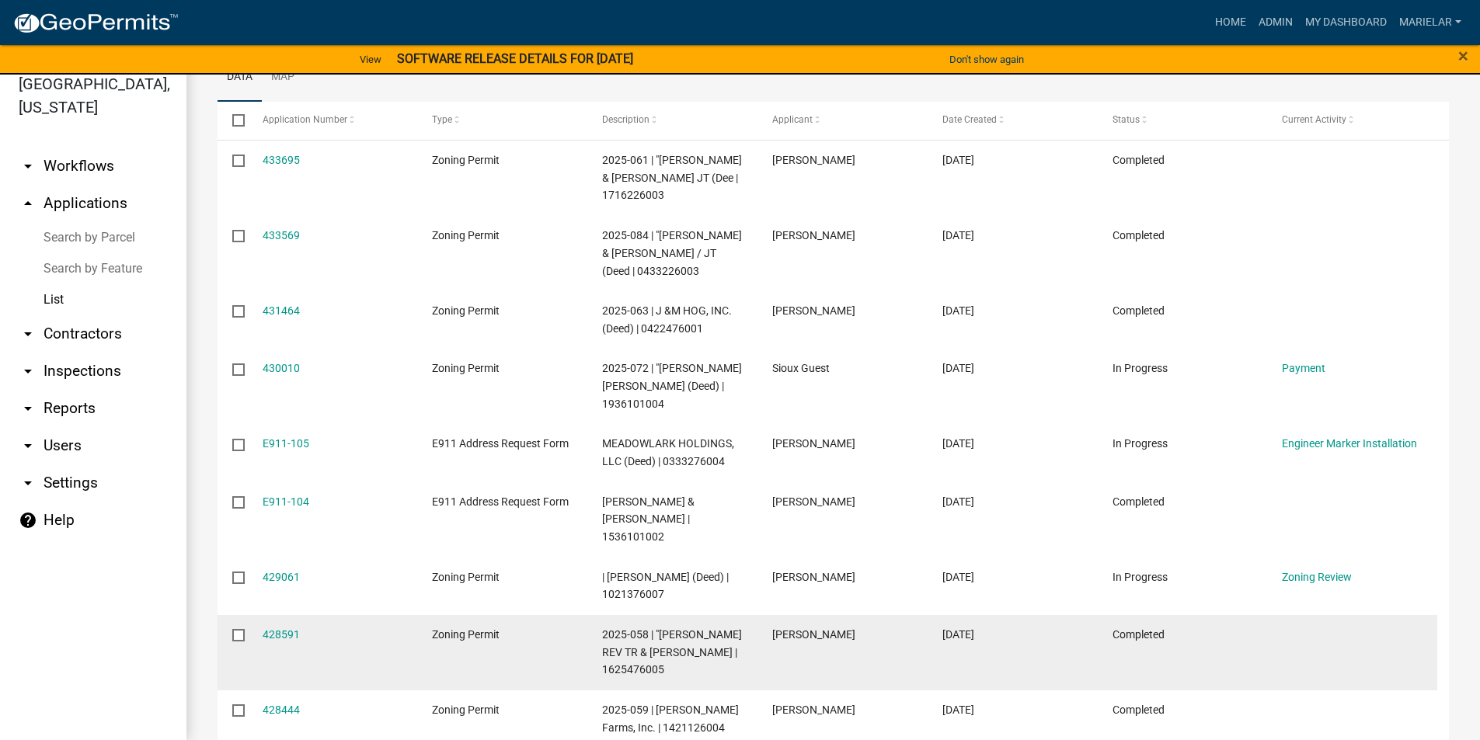
scroll to position [282, 0]
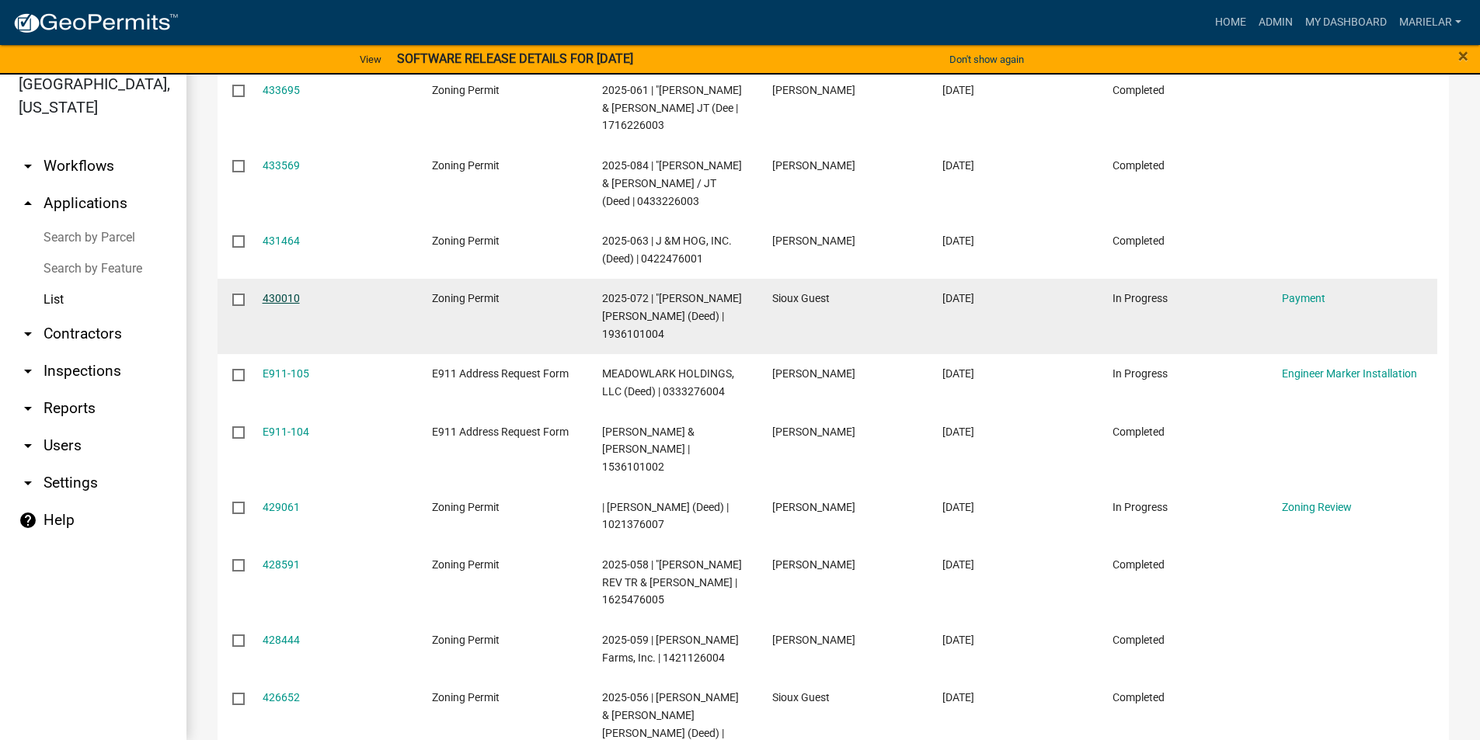
click at [287, 296] on link "430010" at bounding box center [281, 298] width 37 height 12
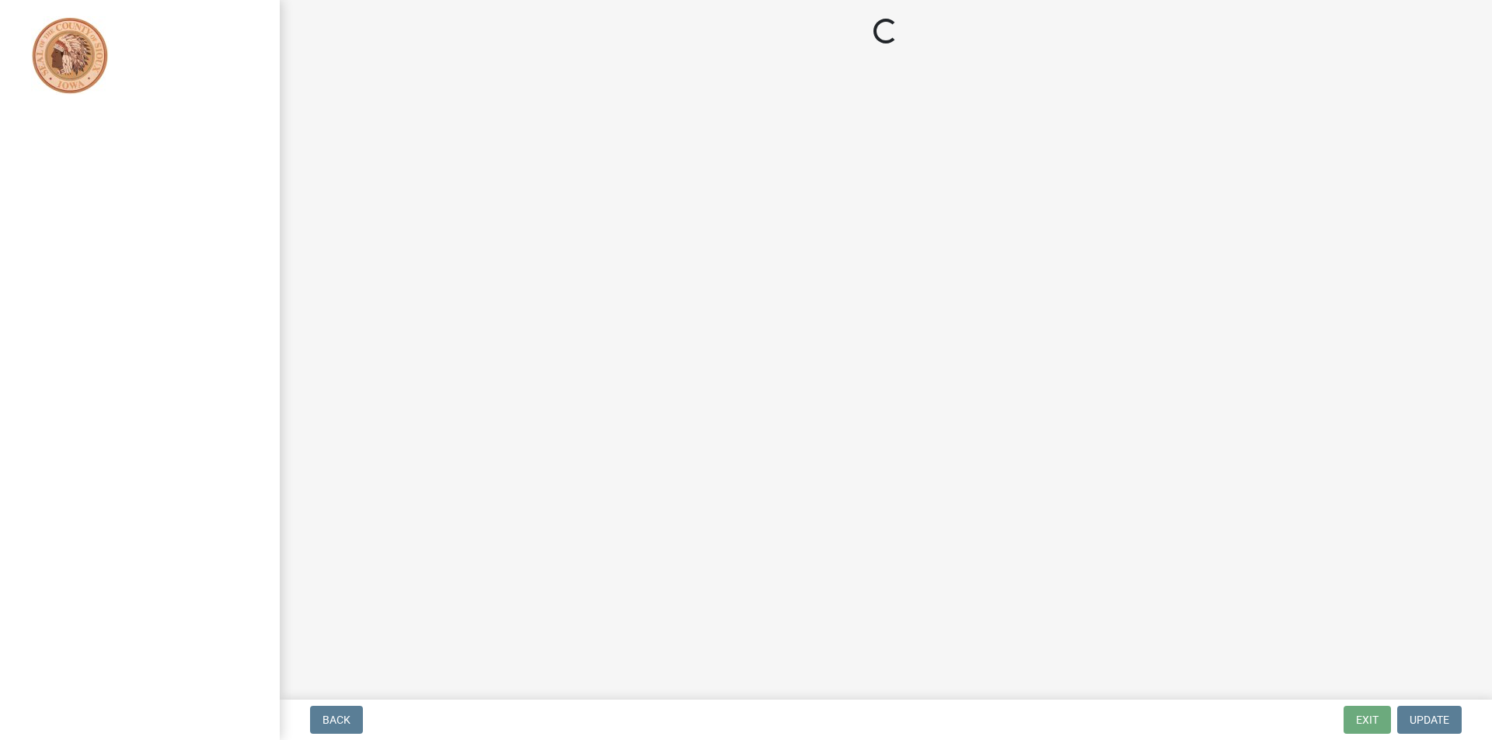
select select "3: 3"
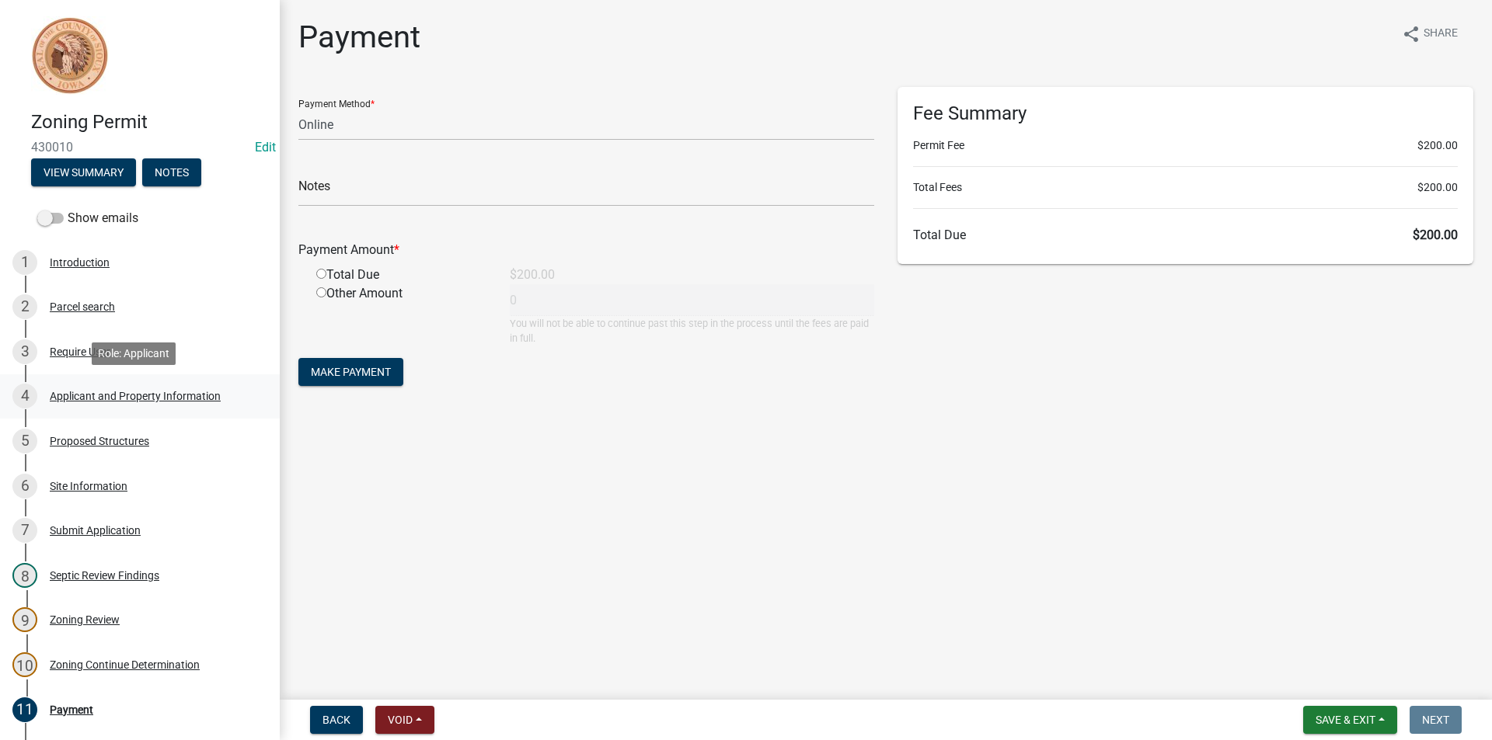
click at [71, 402] on div "Applicant and Property Information" at bounding box center [135, 396] width 171 height 11
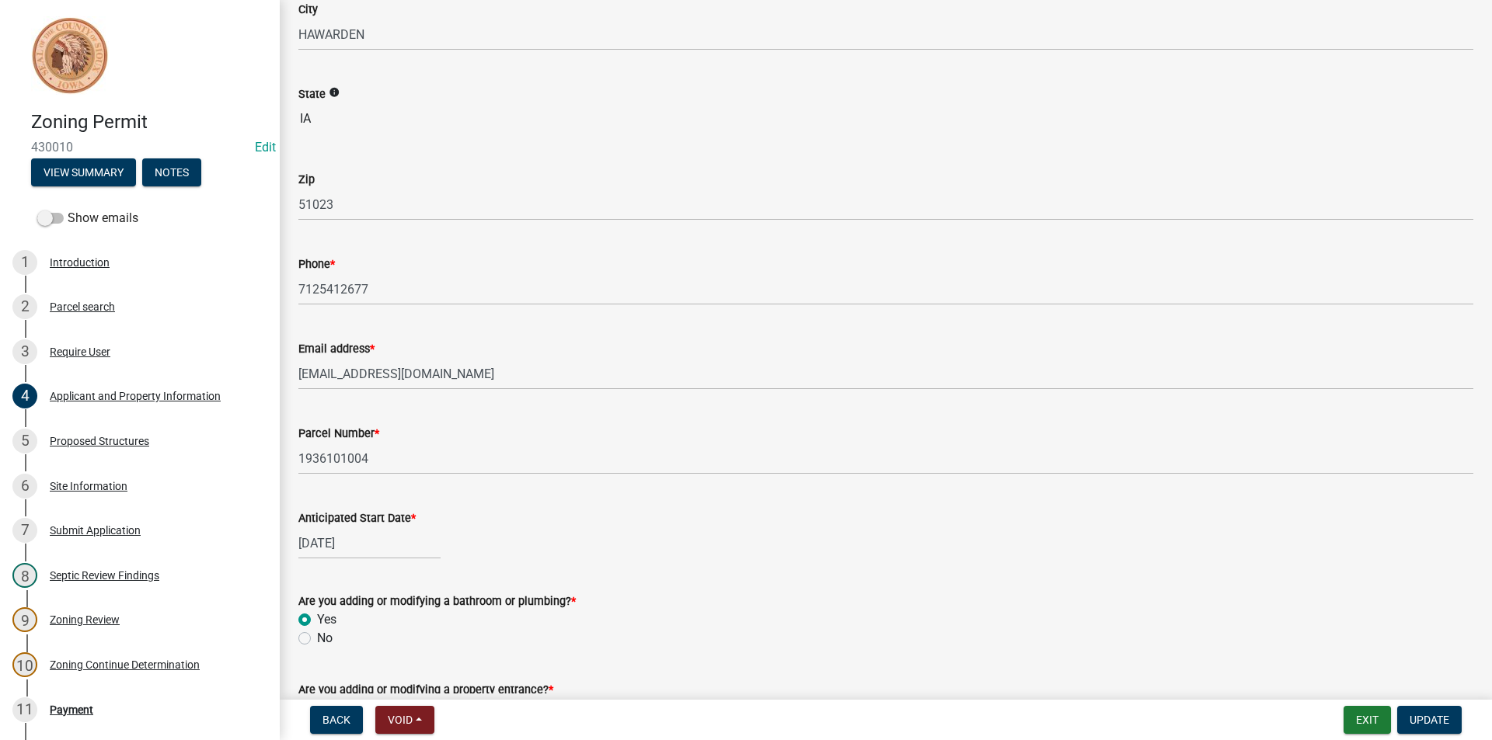
scroll to position [388, 0]
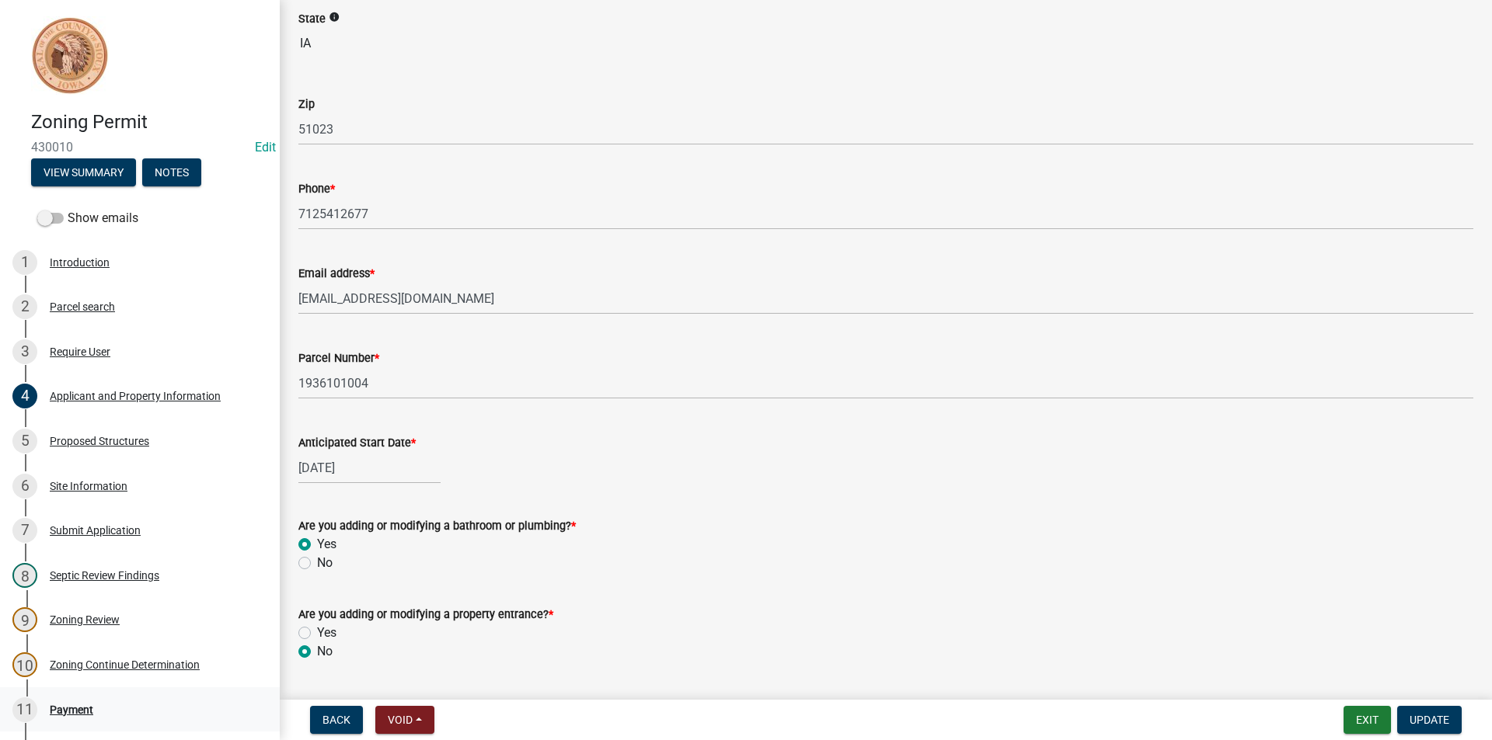
click at [65, 701] on div "11 Payment" at bounding box center [133, 710] width 242 height 25
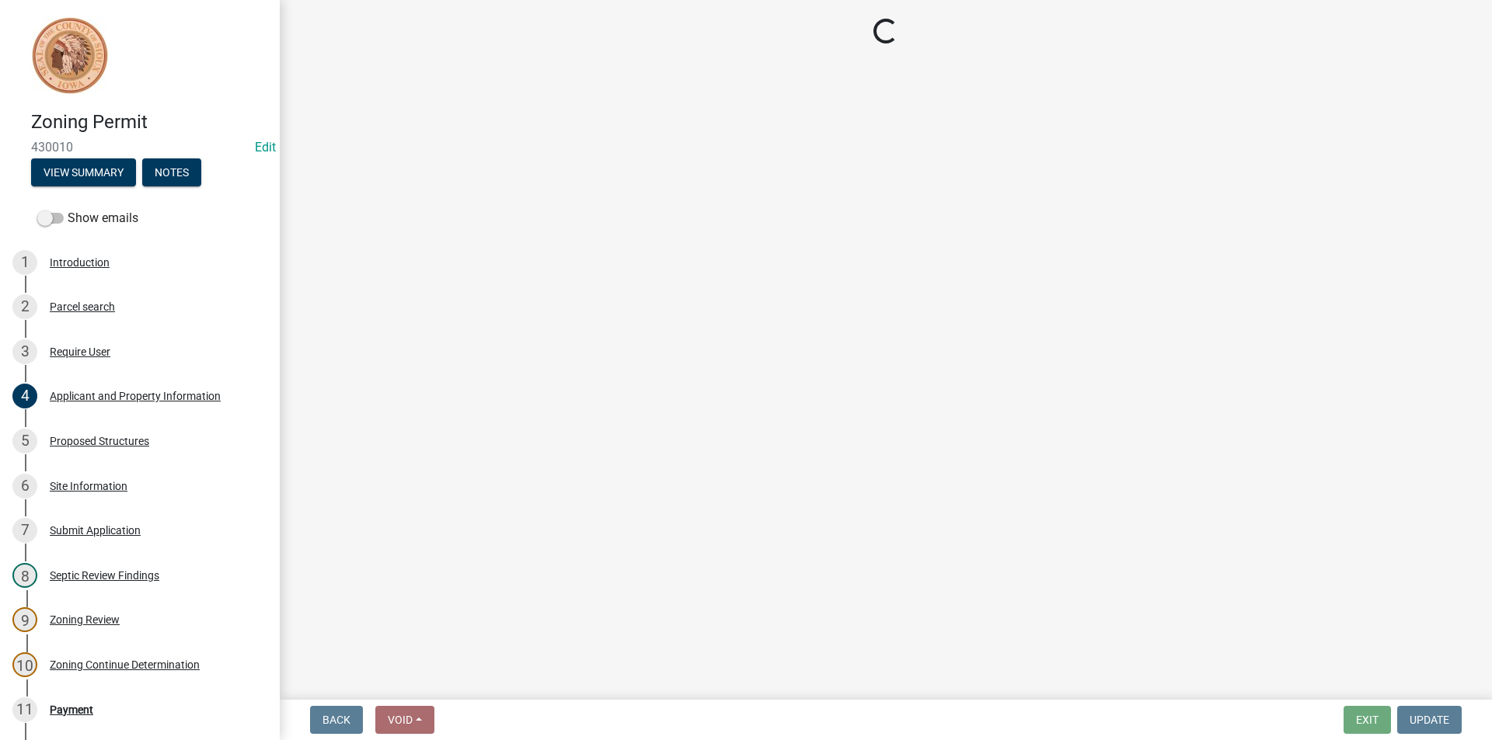
select select "3: 3"
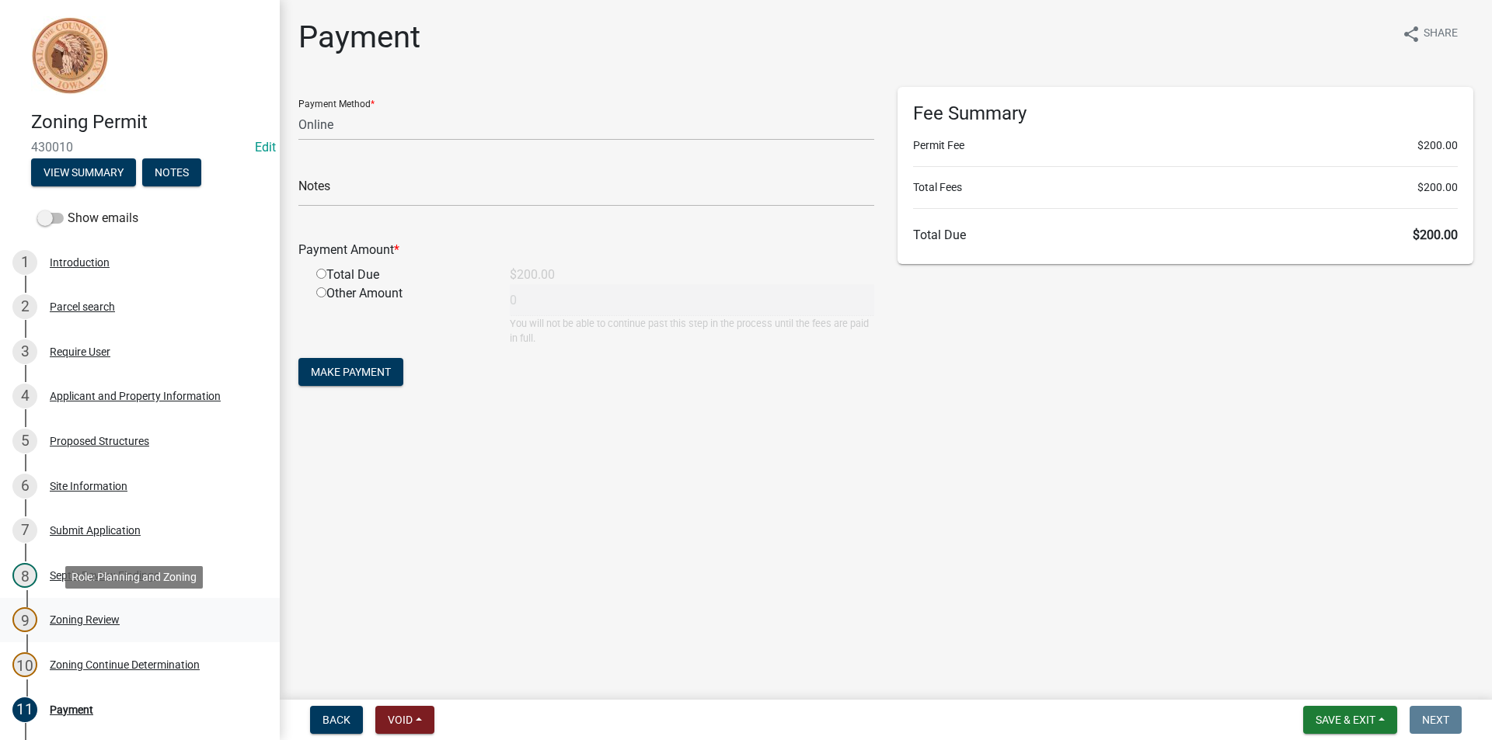
click at [100, 616] on div "Zoning Review" at bounding box center [85, 619] width 70 height 11
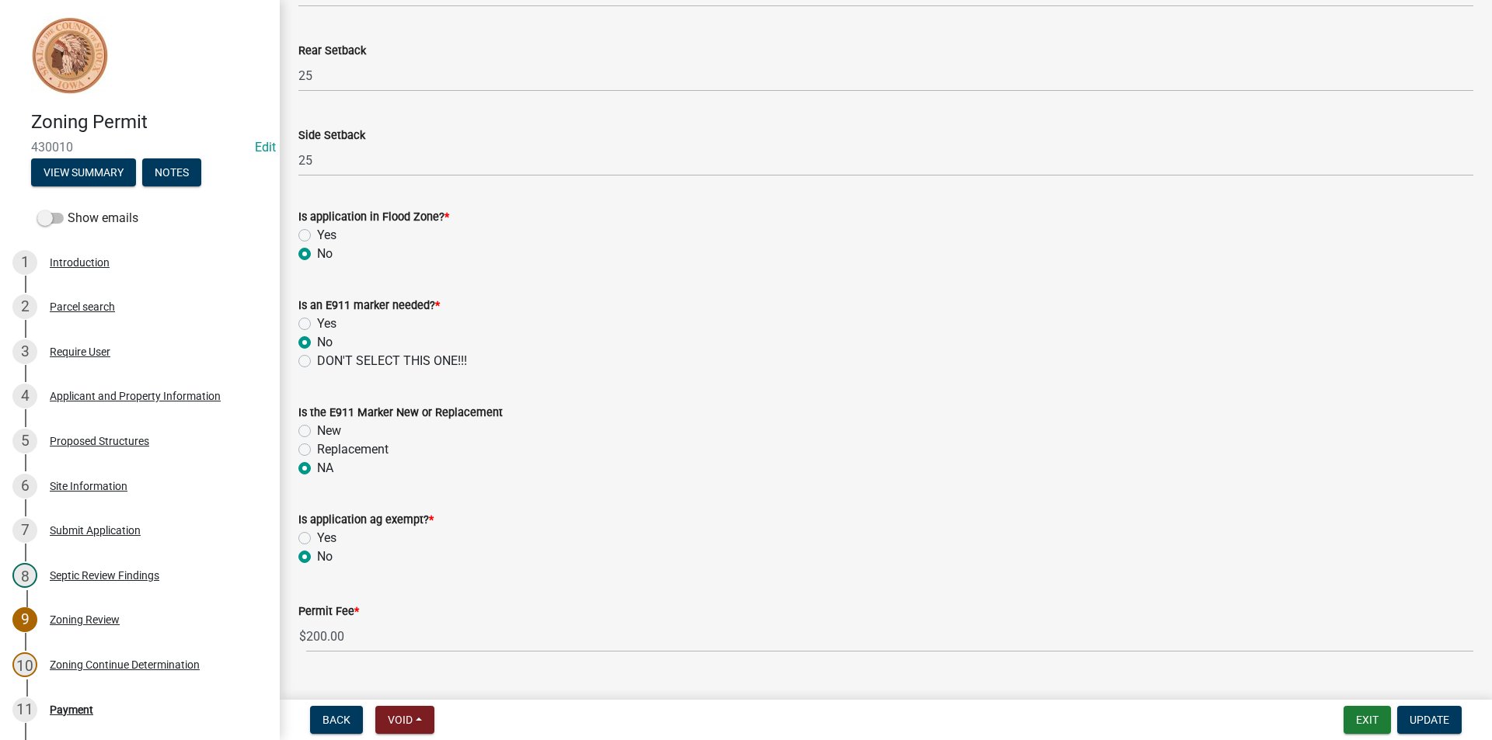
scroll to position [644, 0]
